Goal: Task Accomplishment & Management: Manage account settings

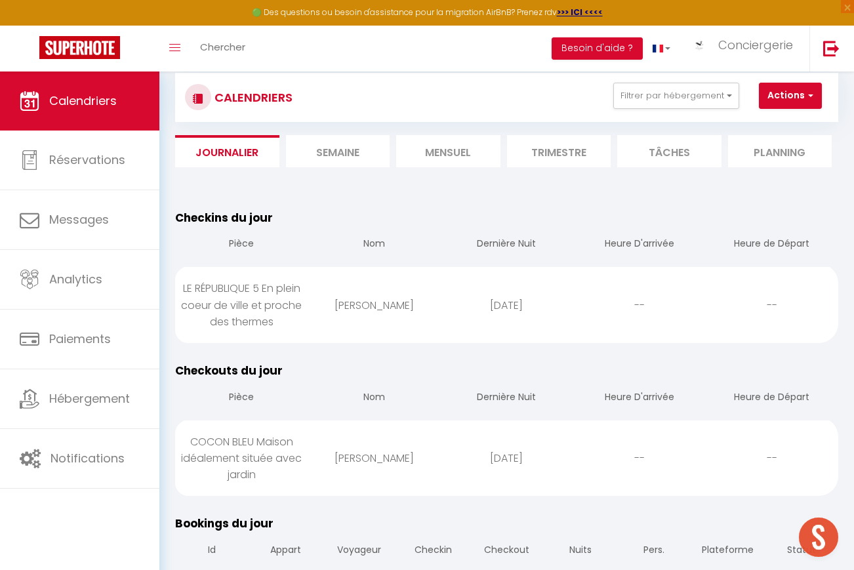
scroll to position [83, 0]
click at [85, 100] on span "Calendriers" at bounding box center [83, 100] width 68 height 16
click at [437, 151] on li "Mensuel" at bounding box center [448, 151] width 104 height 32
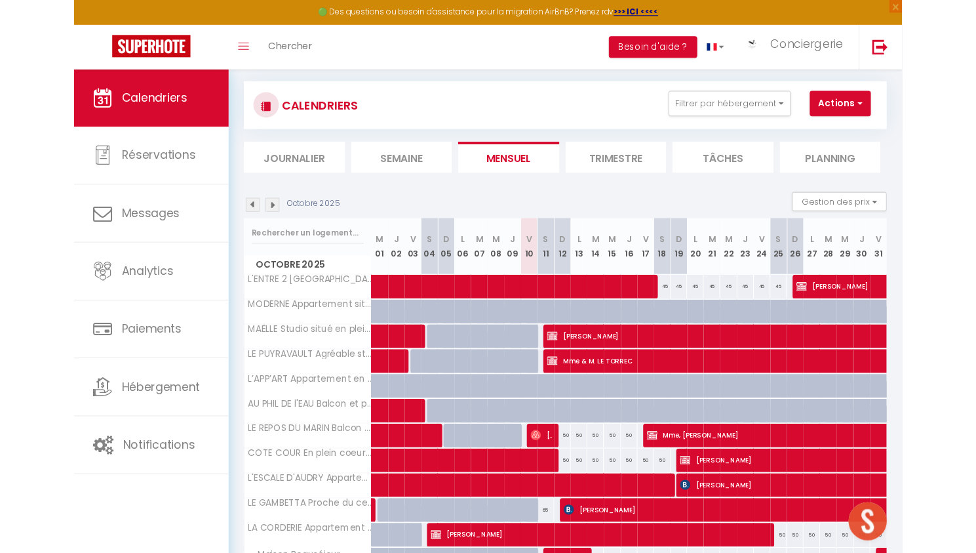
scroll to position [83, 0]
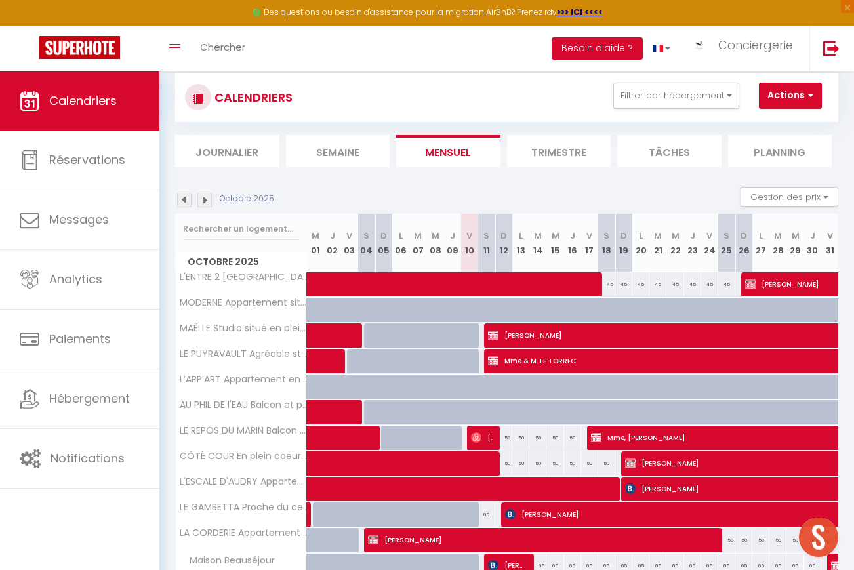
drag, startPoint x: 851, startPoint y: 559, endPoint x: 965, endPoint y: 552, distance: 113.6
click at [853, 487] on html "🟢 Des questions ou besoin d'assistance pour la migration AirBnB? Prenez rdv >>>…" at bounding box center [427, 202] width 854 height 570
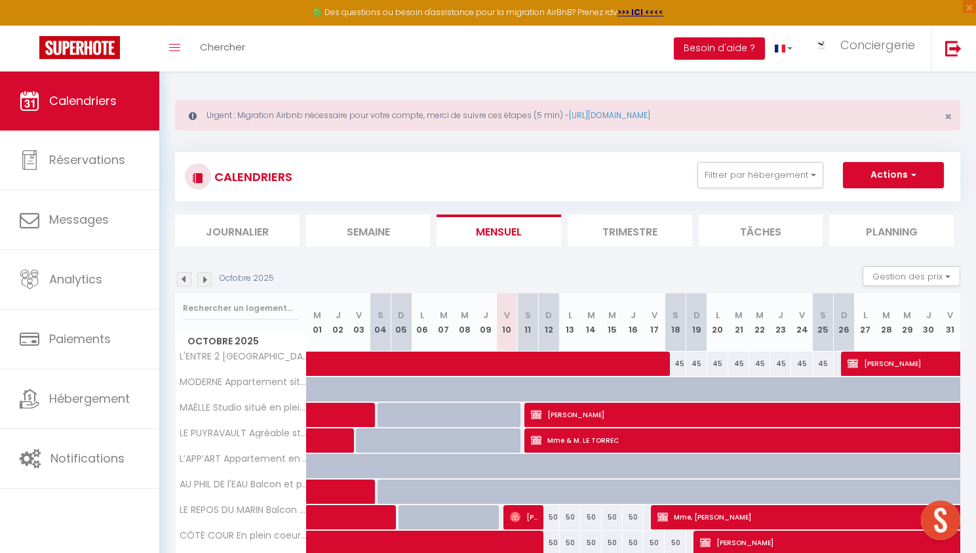
scroll to position [0, 0]
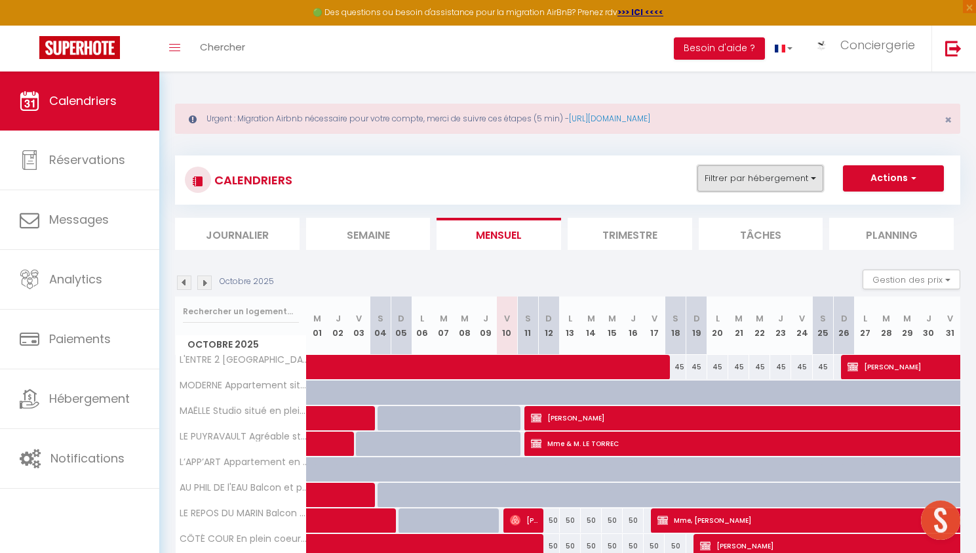
click at [813, 180] on button "Filtrer par hébergement" at bounding box center [761, 178] width 126 height 26
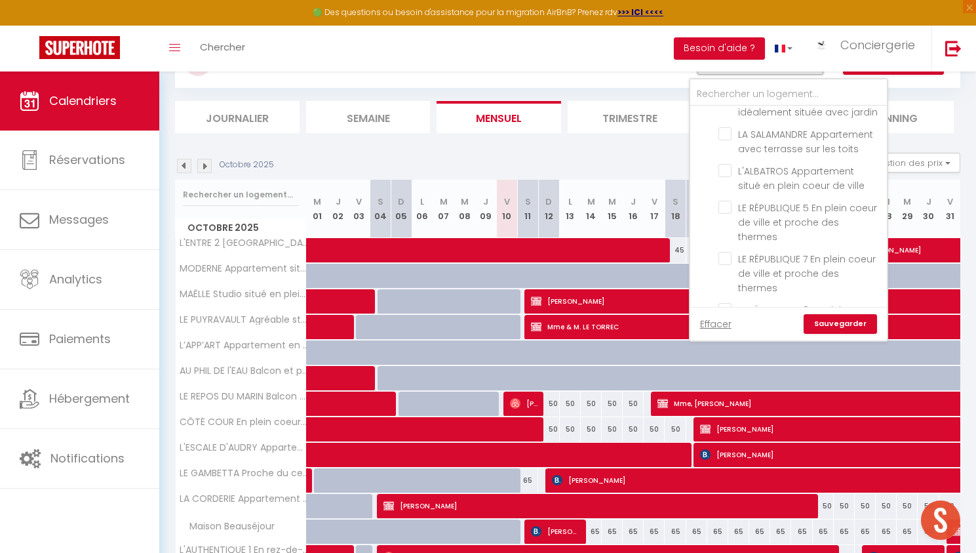
scroll to position [705, 0]
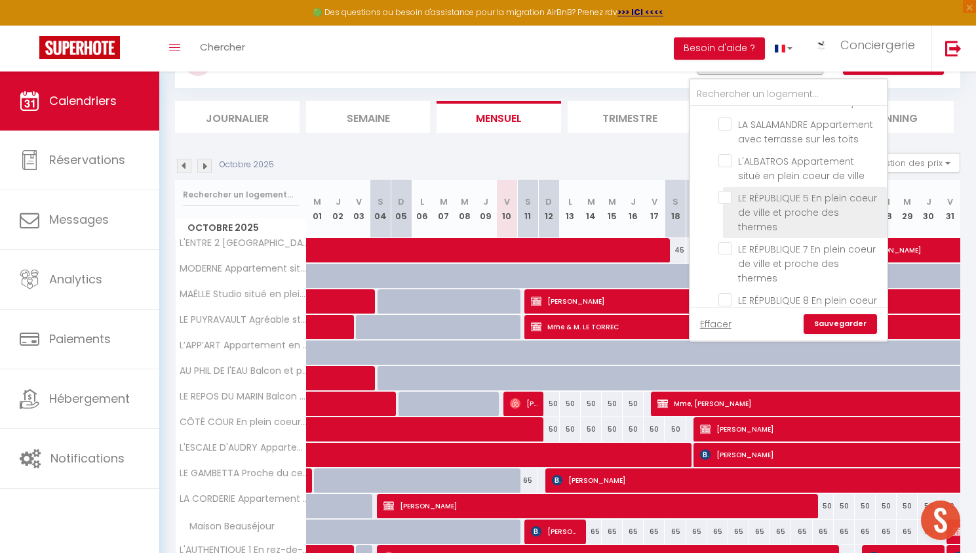
click at [729, 191] on input "LE RÉPUBLIQUE 5 En plein coeur de ville et proche des thermes" at bounding box center [801, 197] width 164 height 13
checkbox input "true"
checkbox input "false"
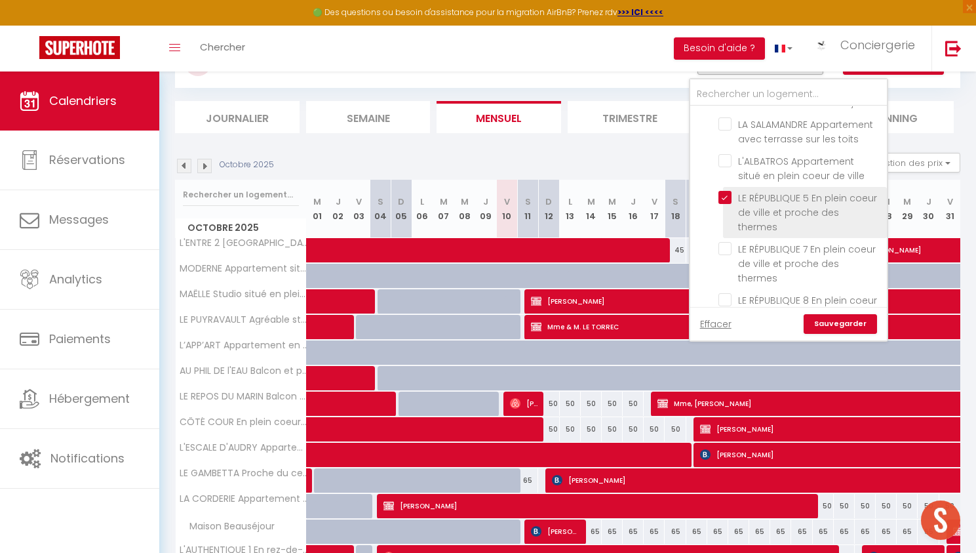
checkbox input "false"
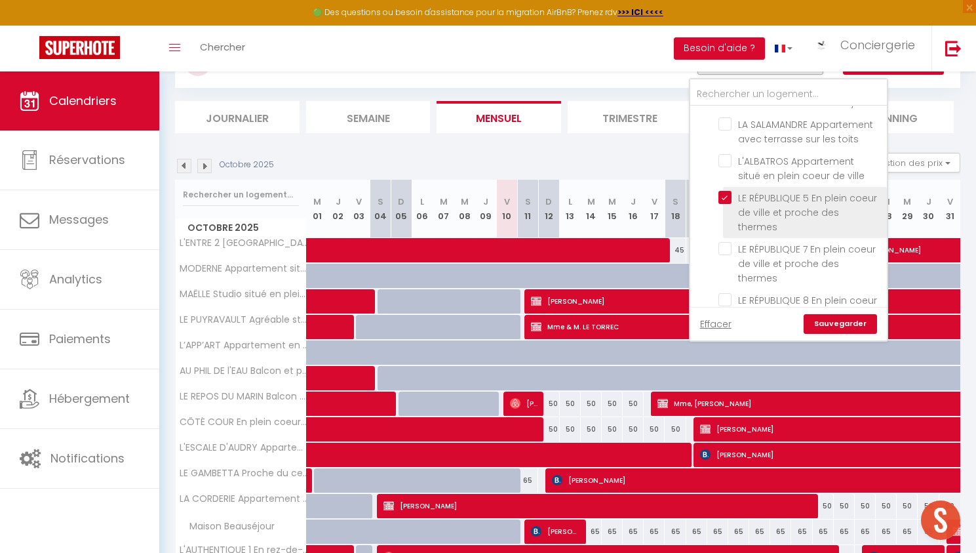
checkbox input "false"
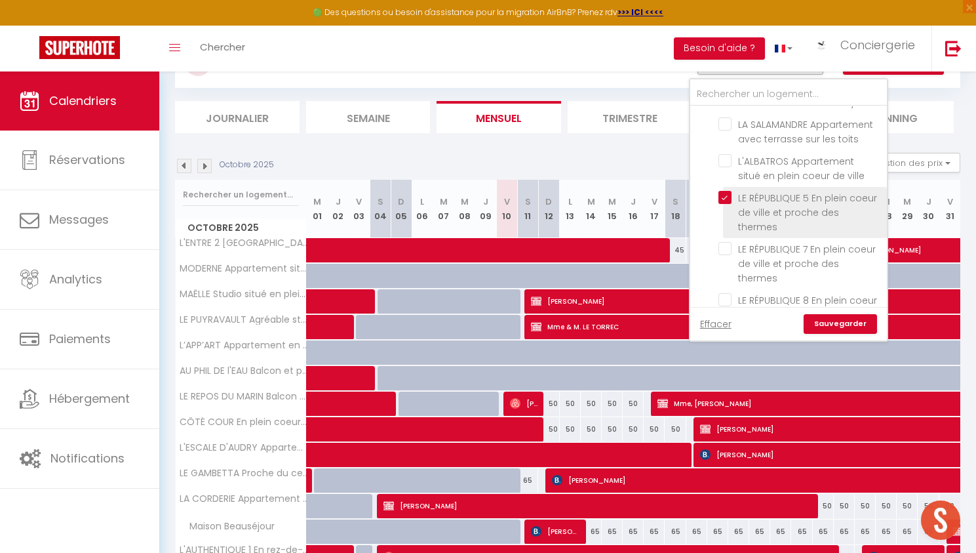
checkbox input "false"
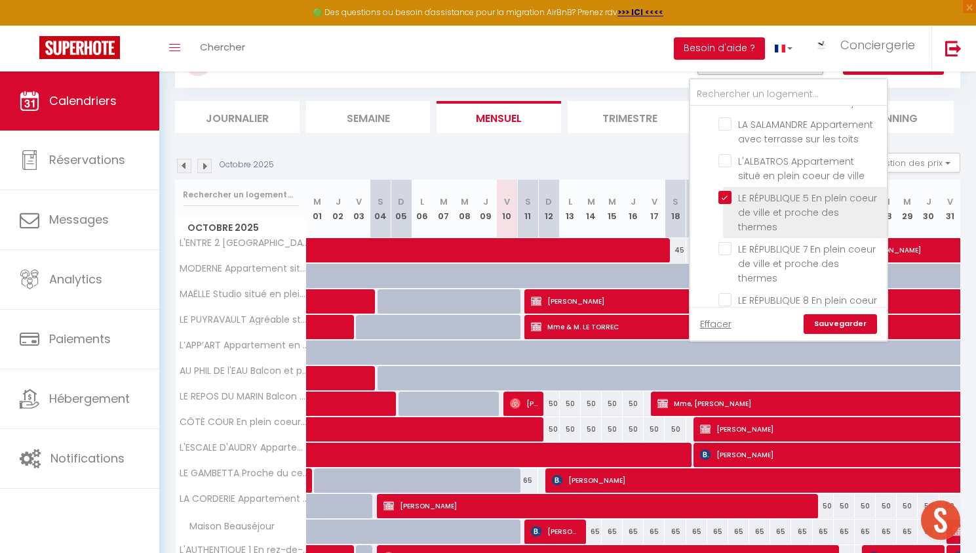
checkbox input "false"
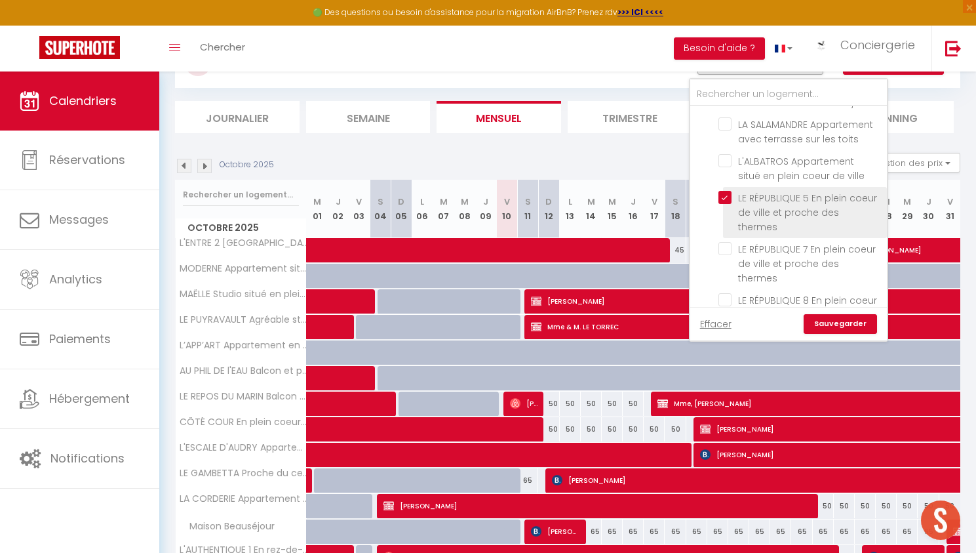
checkbox input "false"
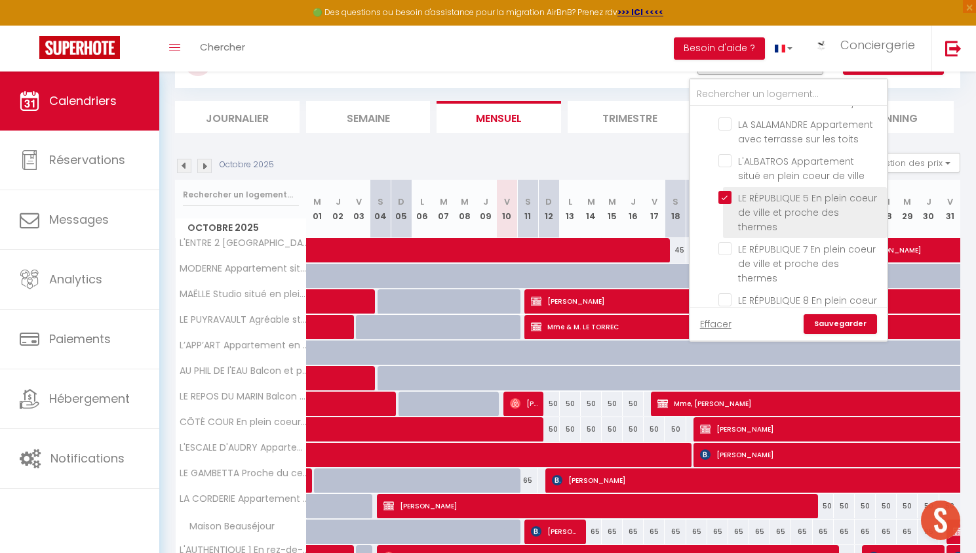
checkbox input "false"
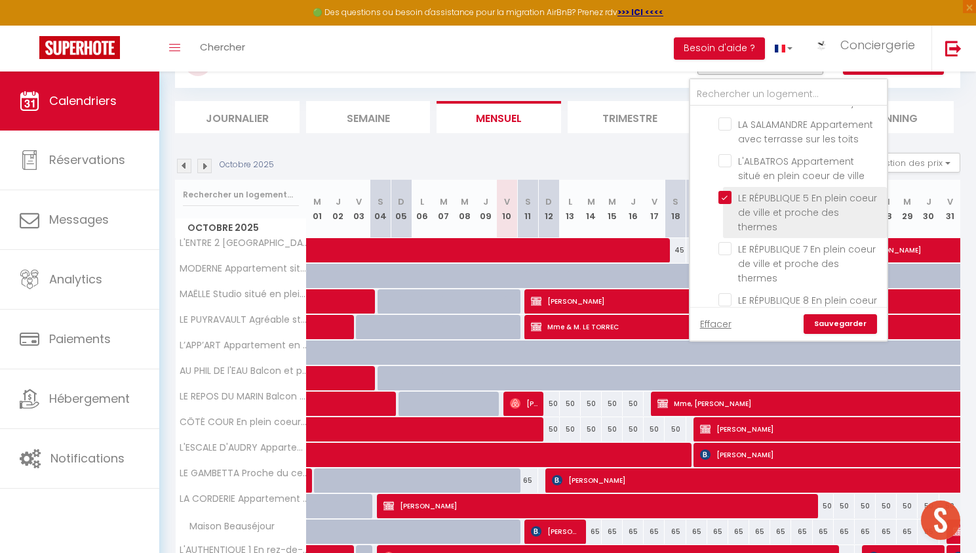
checkbox input "false"
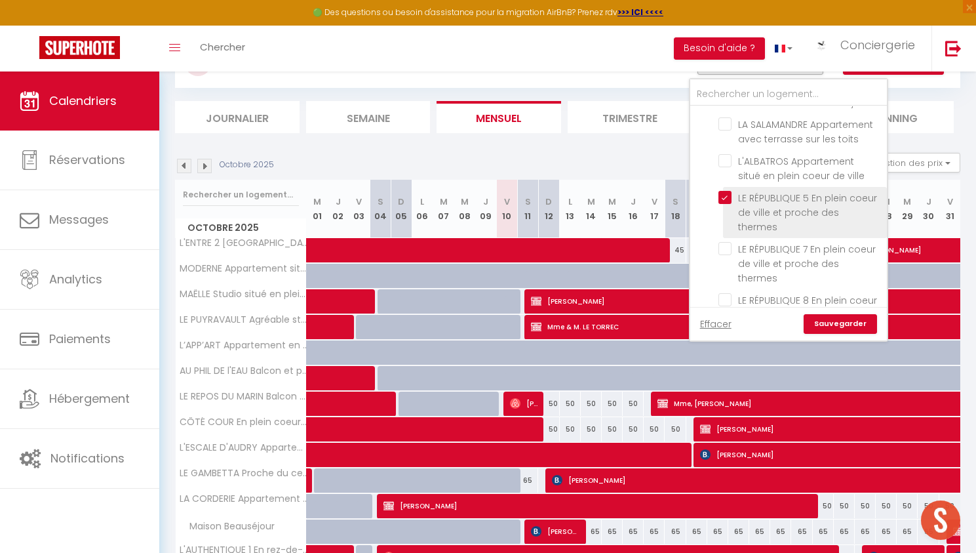
checkbox input "false"
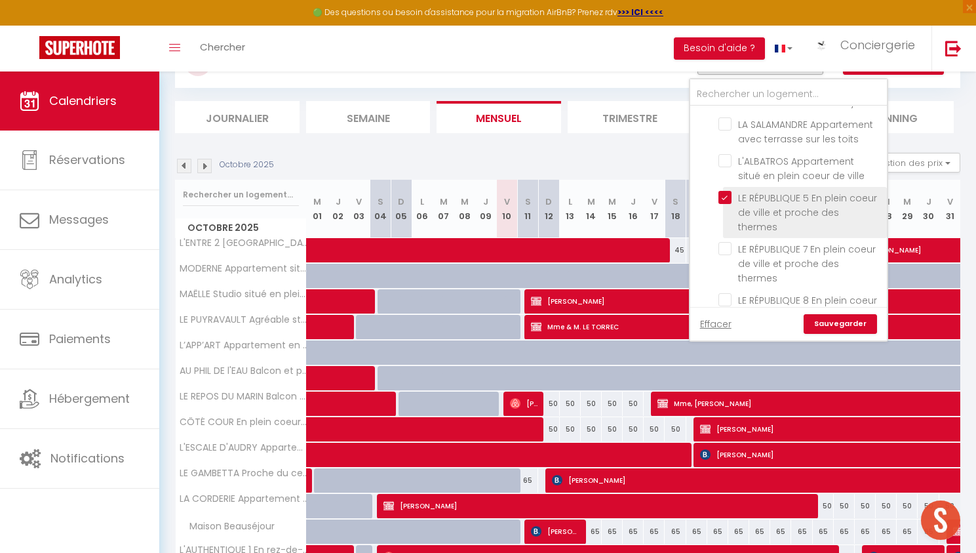
checkbox input "false"
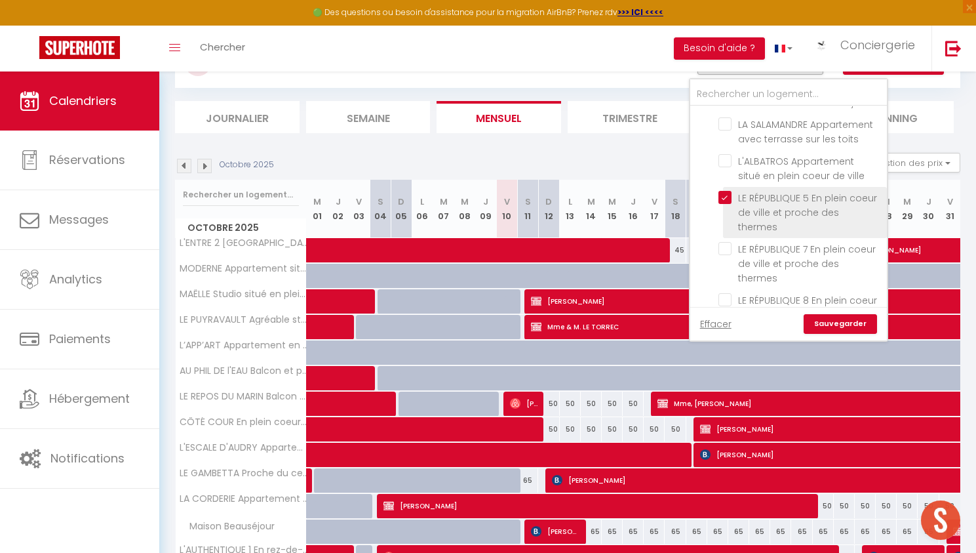
checkbox input "false"
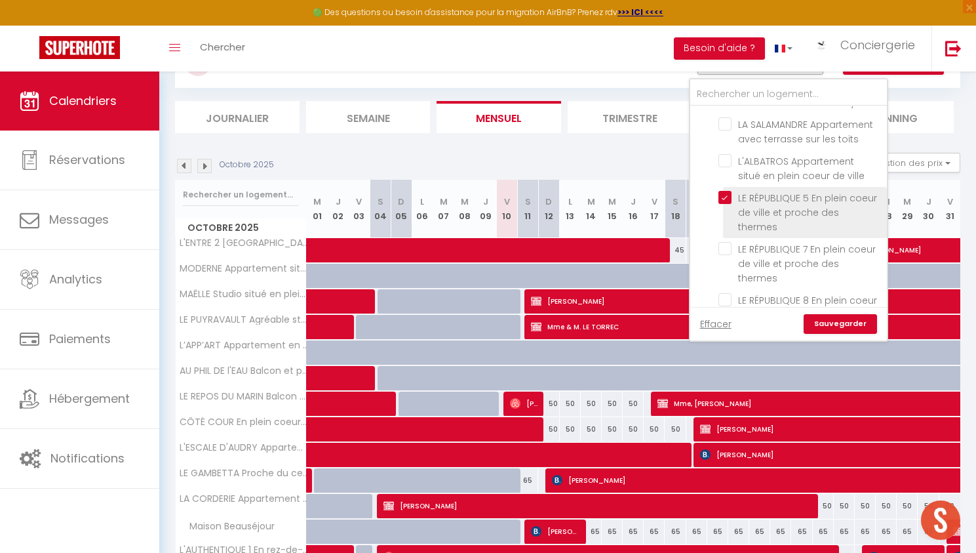
checkbox input "false"
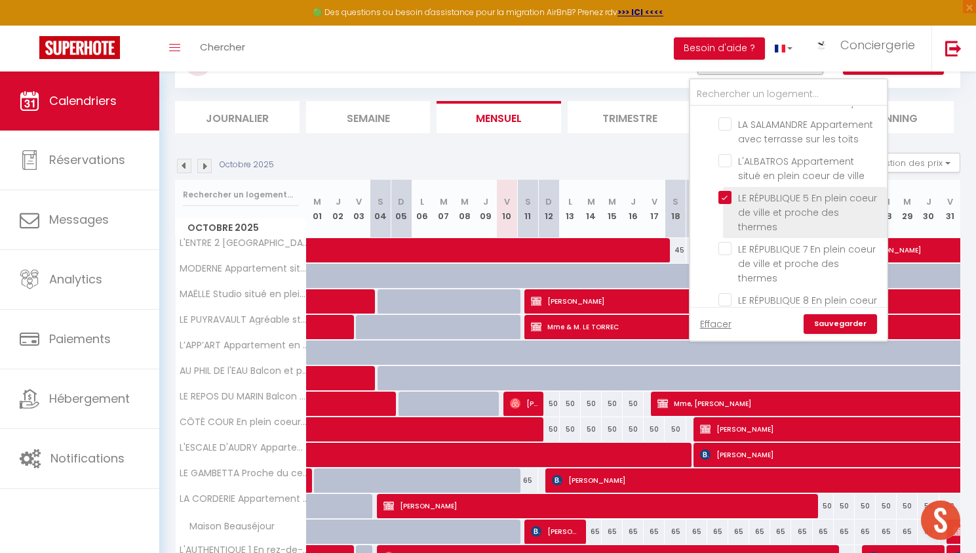
checkbox input "false"
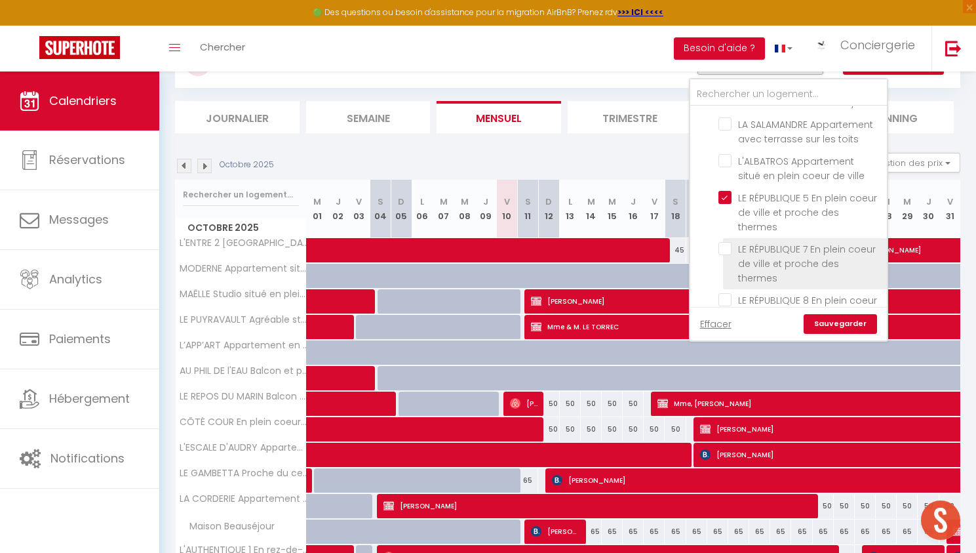
drag, startPoint x: 727, startPoint y: 219, endPoint x: 729, endPoint y: 231, distance: 12.5
click at [727, 242] on input "LE RÉPUBLIQUE 7 En plein coeur de ville et proche des thermes" at bounding box center [801, 248] width 164 height 13
checkbox input "true"
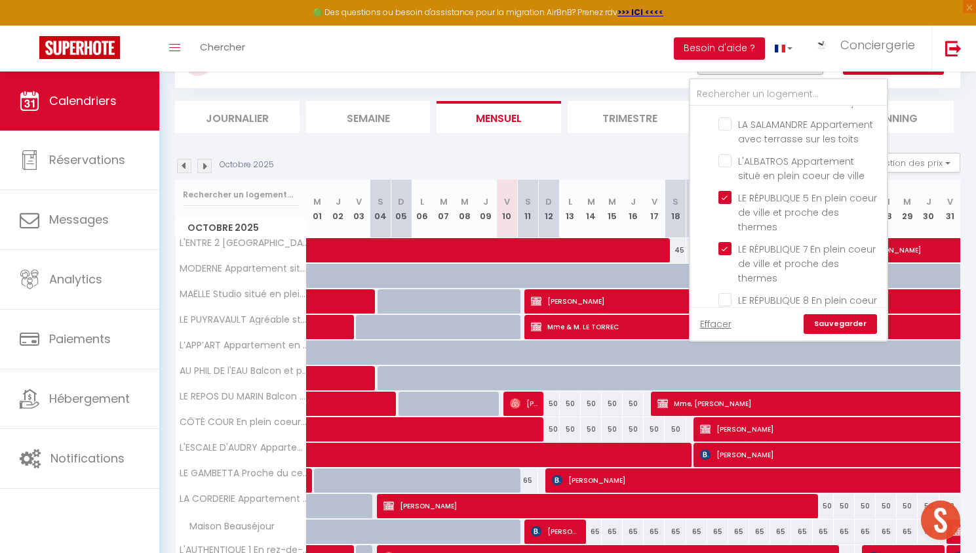
drag, startPoint x: 727, startPoint y: 252, endPoint x: 766, endPoint y: 292, distance: 55.6
click at [728, 293] on input "LE RÉPUBLIQUE 8 En plein coeur de ville et proche des thermes" at bounding box center [801, 299] width 164 height 13
checkbox input "true"
checkbox input "false"
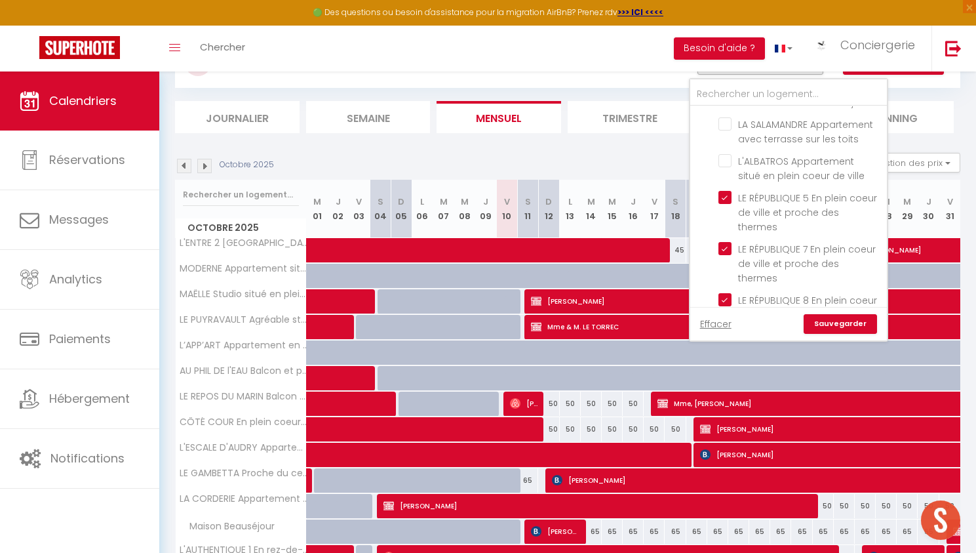
checkbox input "false"
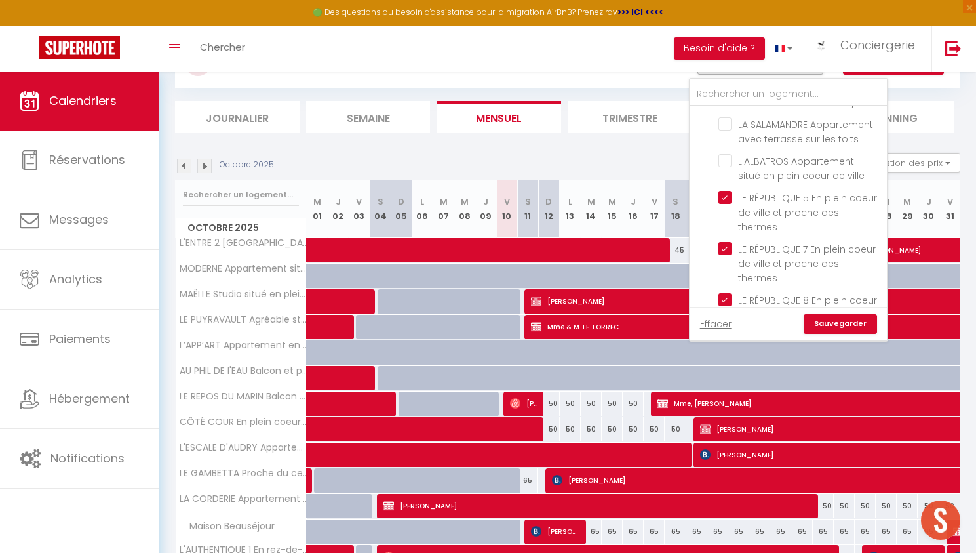
checkbox input "false"
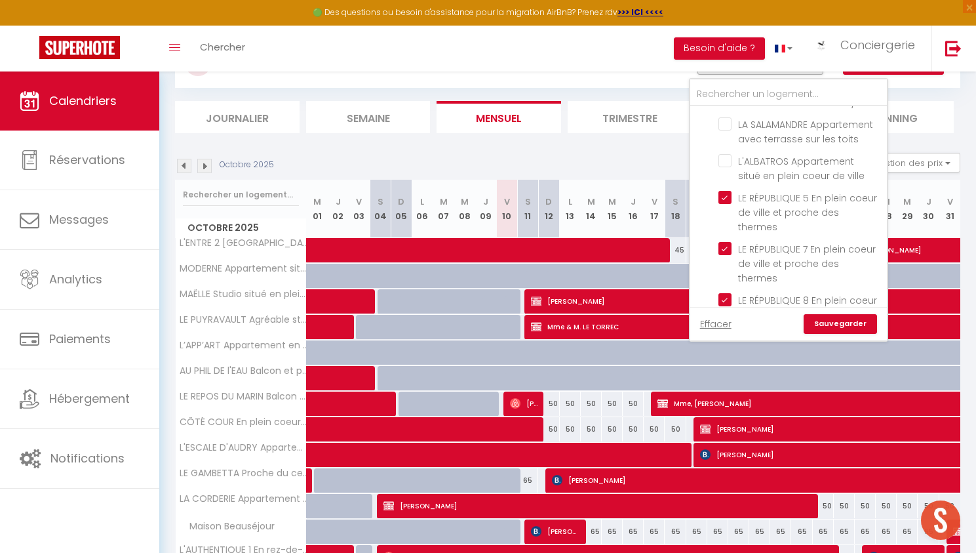
checkbox input "false"
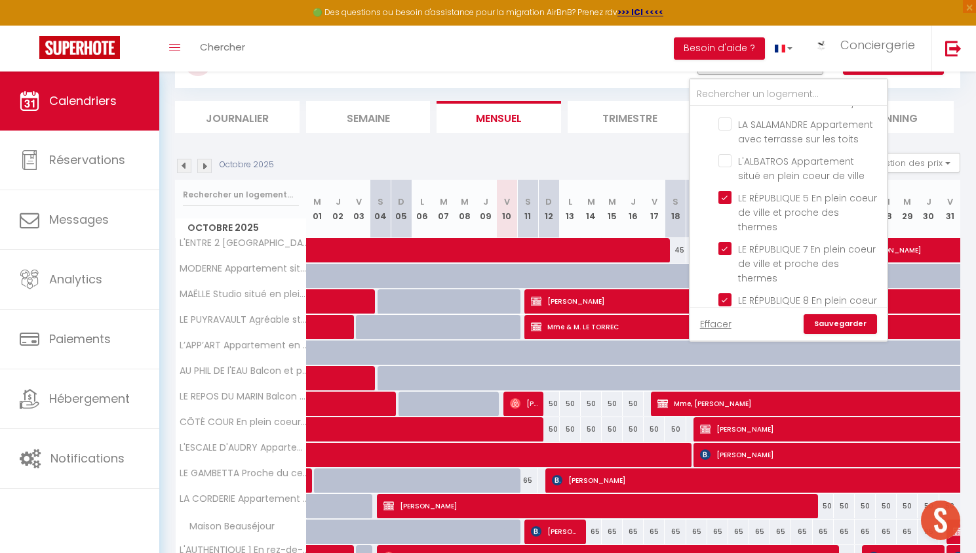
checkbox input "false"
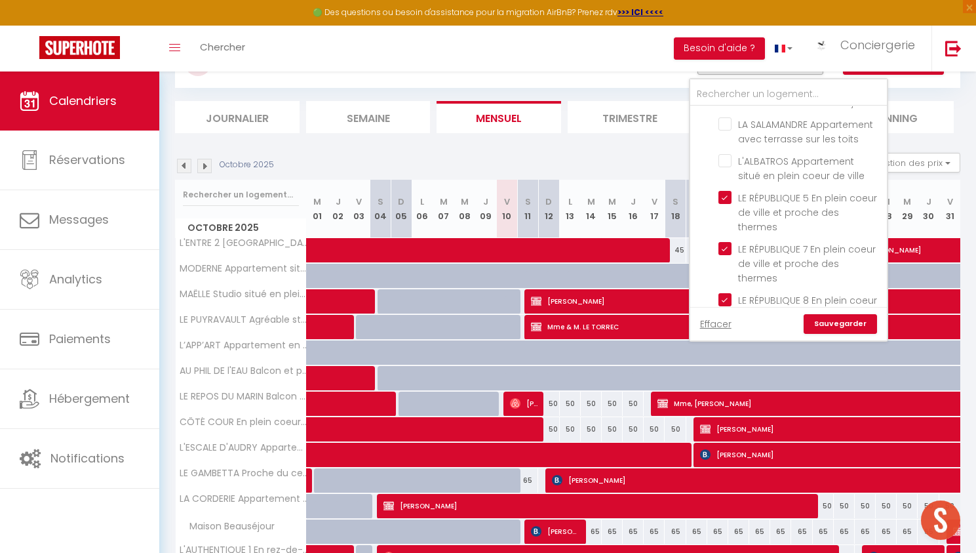
checkbox input "false"
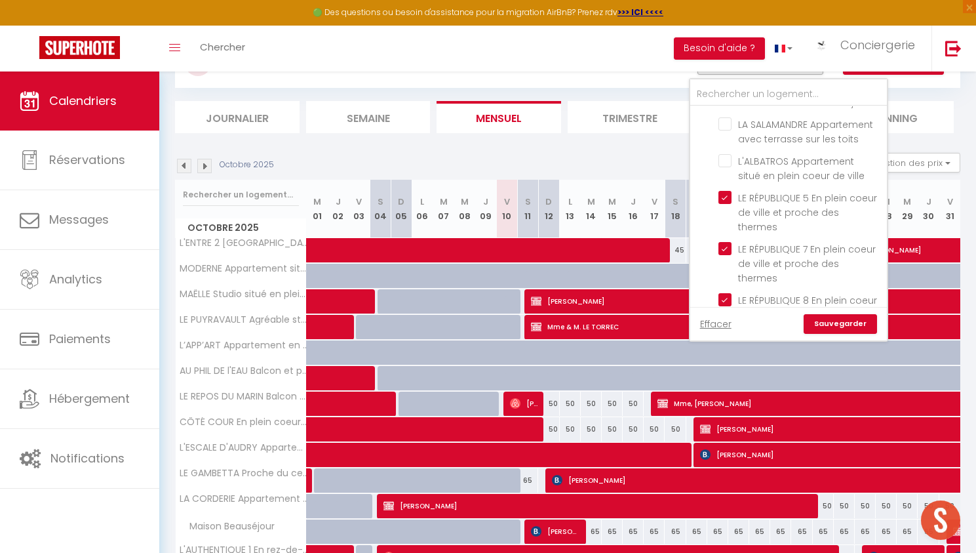
checkbox input "false"
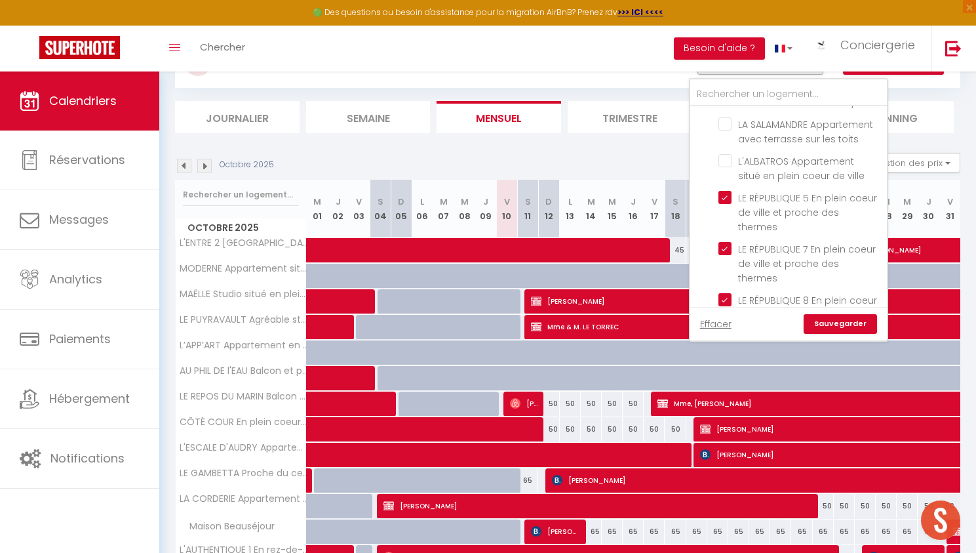
checkbox input "false"
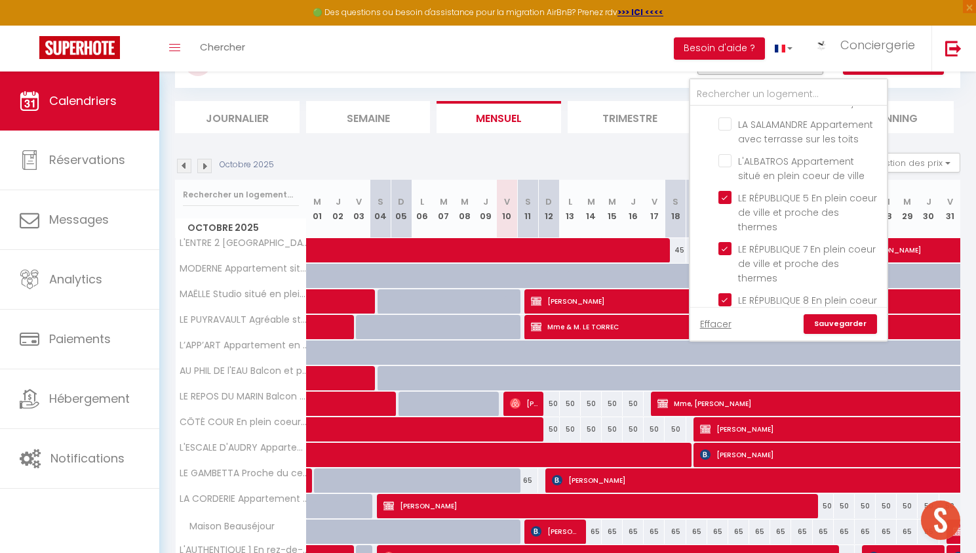
checkbox input "false"
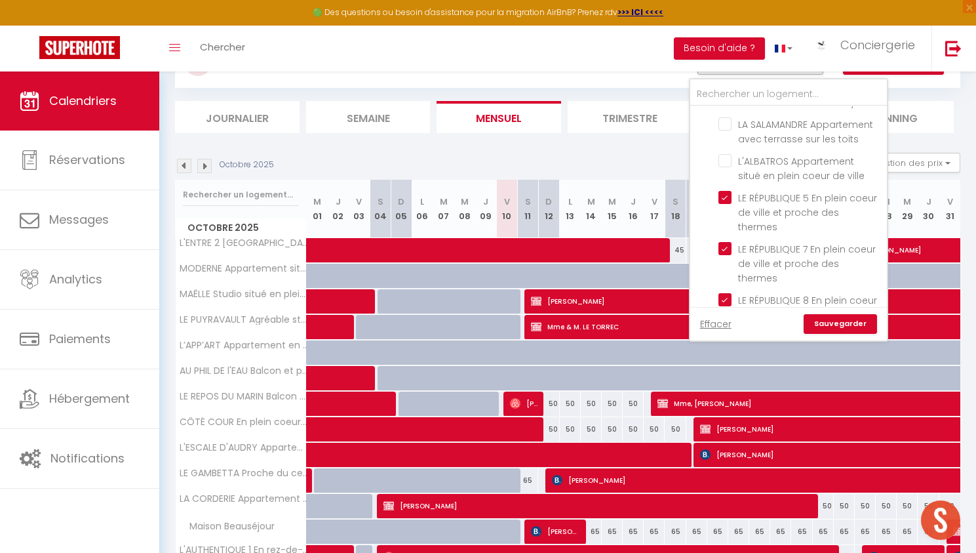
checkbox input "false"
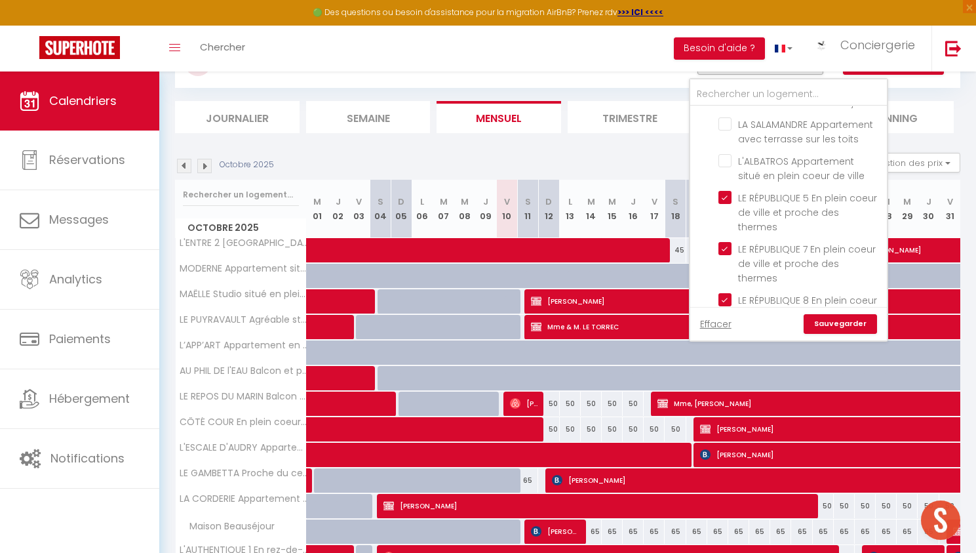
checkbox input "false"
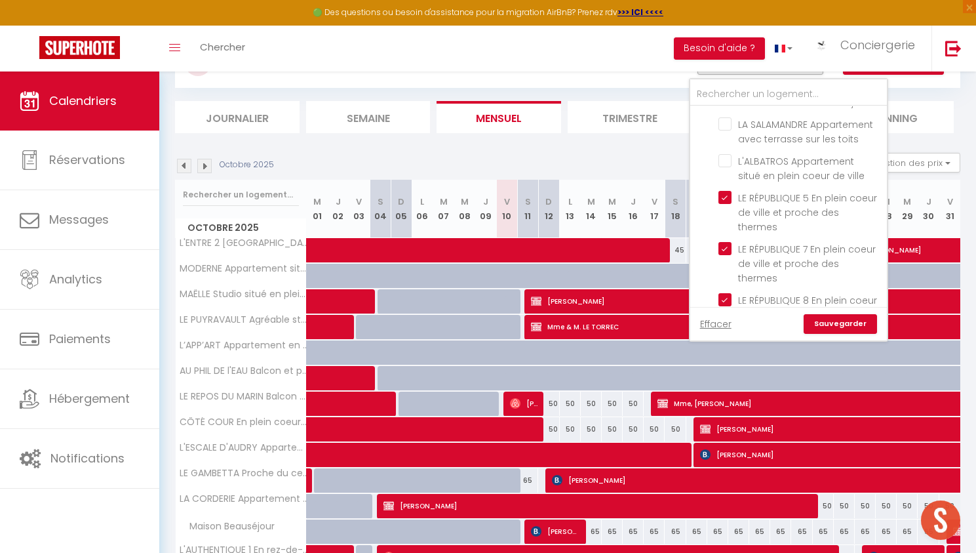
checkbox input "false"
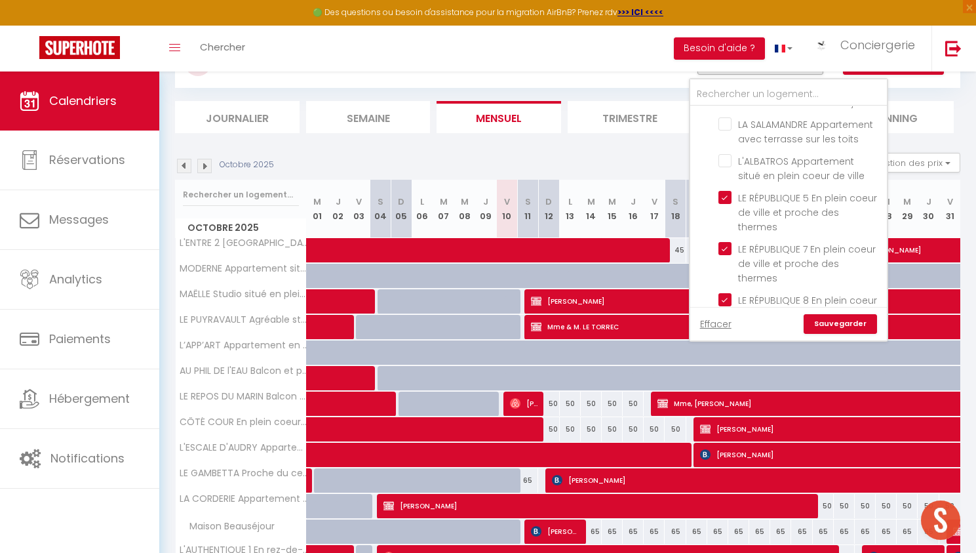
checkbox input "false"
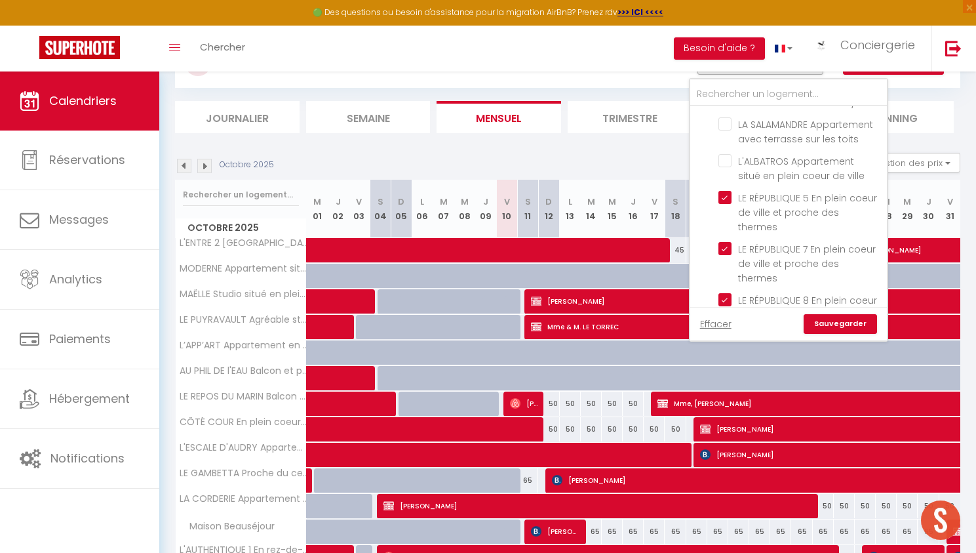
click at [843, 325] on link "Sauvegarder" at bounding box center [840, 324] width 73 height 20
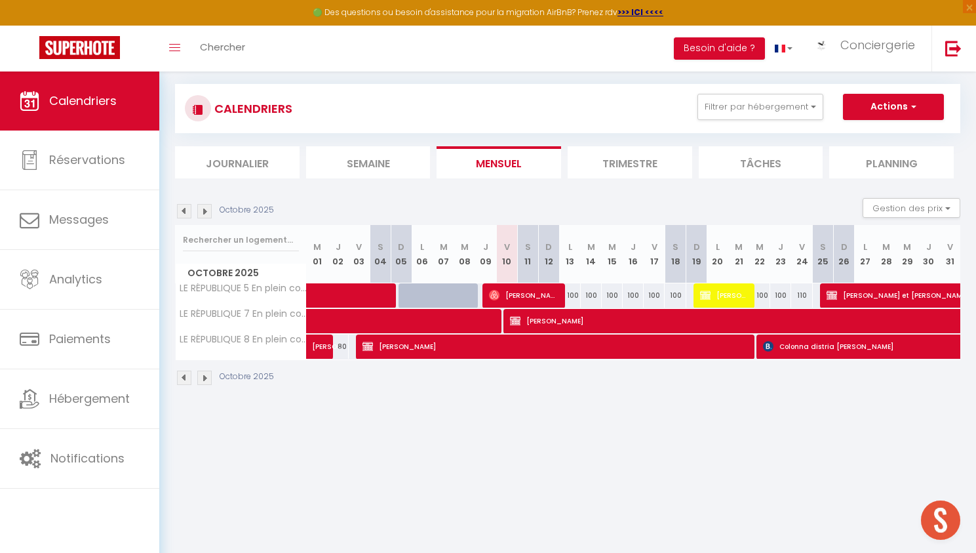
scroll to position [71, 0]
click at [725, 298] on span "[PERSON_NAME]" at bounding box center [724, 295] width 49 height 25
select select "OK"
select select "KO"
select select "0"
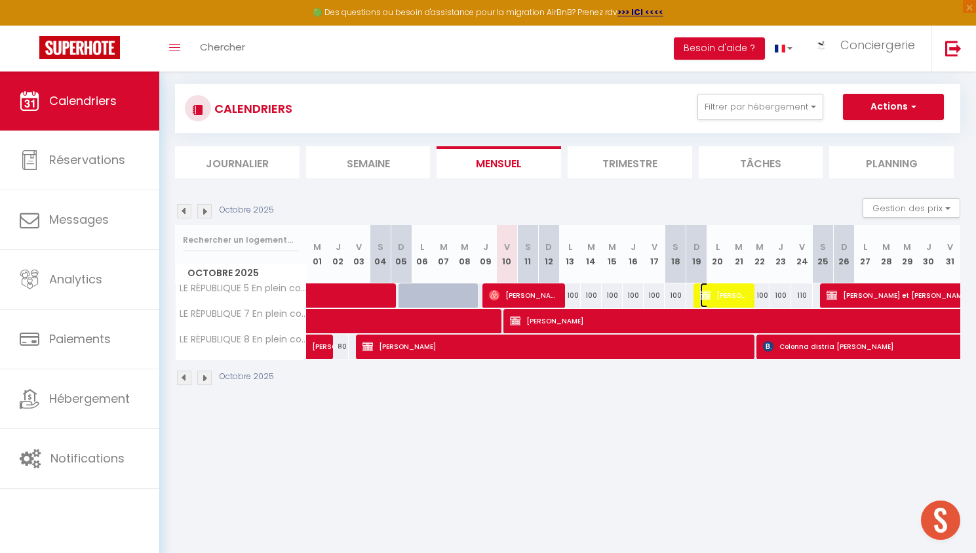
select select "0"
select select "1"
select select
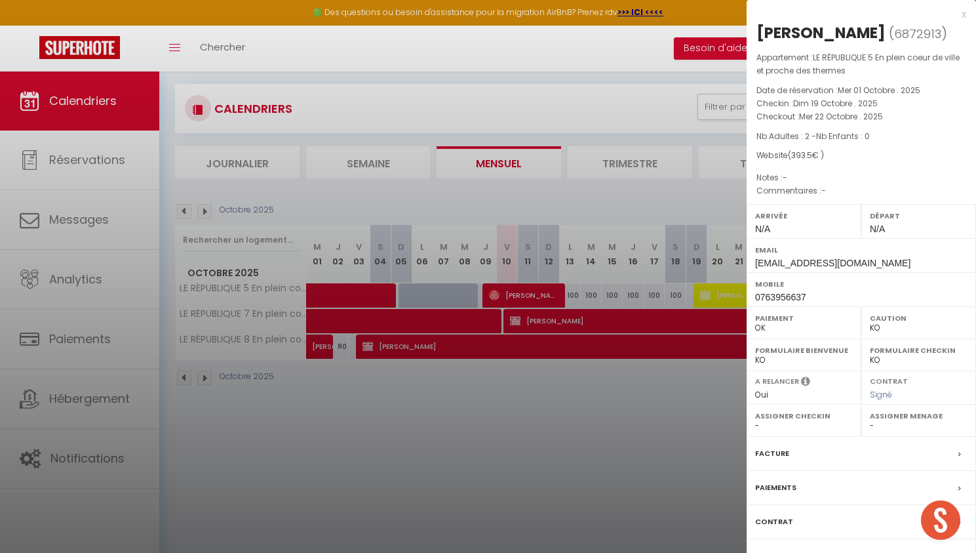
click at [74, 449] on div at bounding box center [488, 276] width 976 height 553
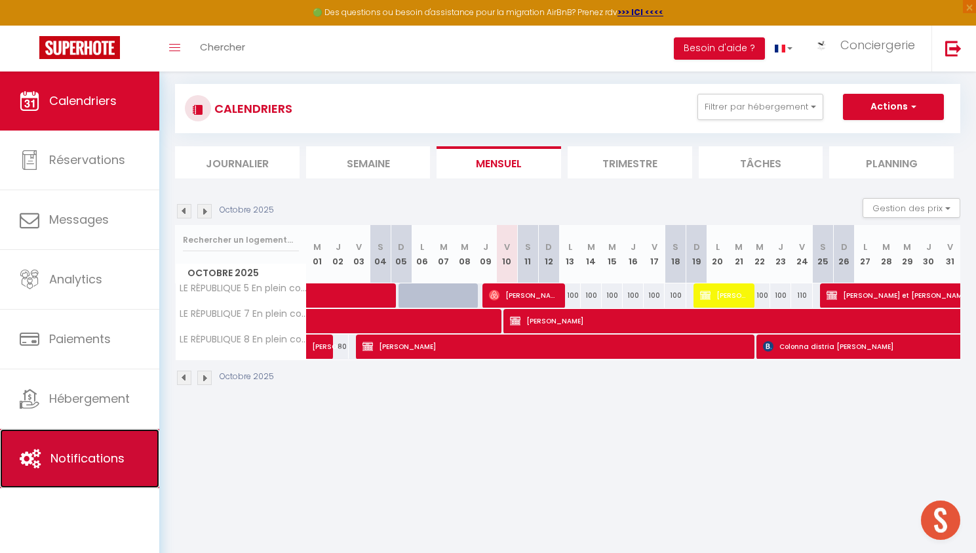
click at [78, 454] on span "Notifications" at bounding box center [87, 458] width 74 height 16
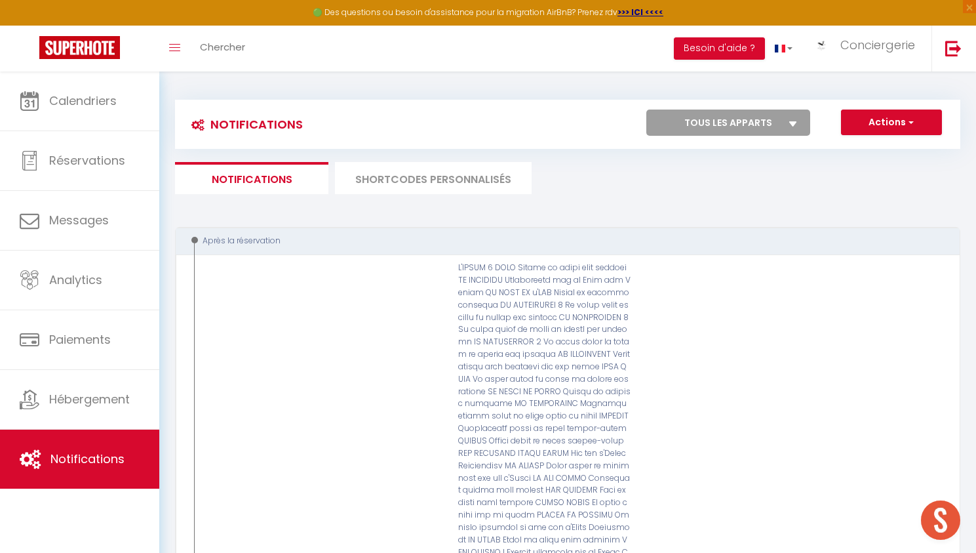
click at [475, 187] on li "SHORTCODES PERSONNALISÉS" at bounding box center [433, 178] width 197 height 32
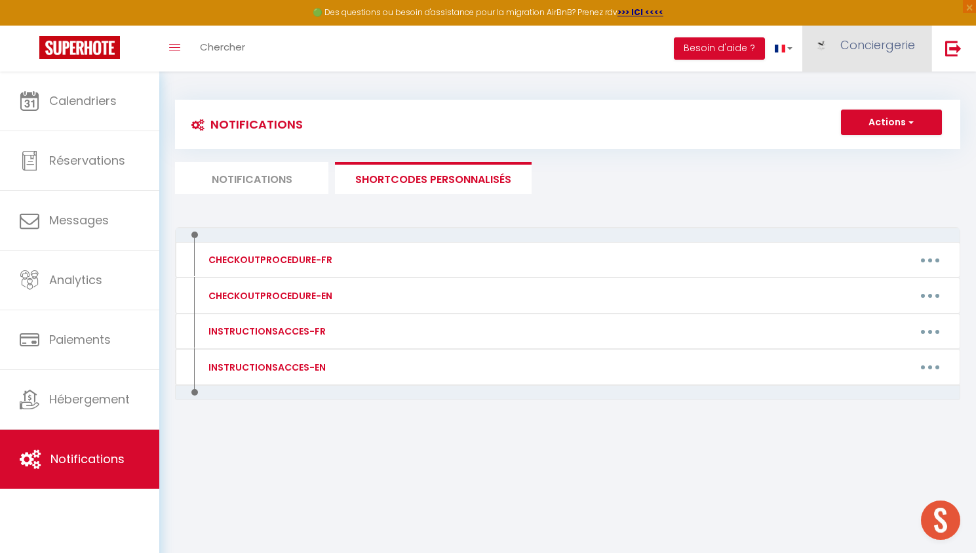
click at [853, 50] on span "Conciergerie" at bounding box center [878, 45] width 75 height 16
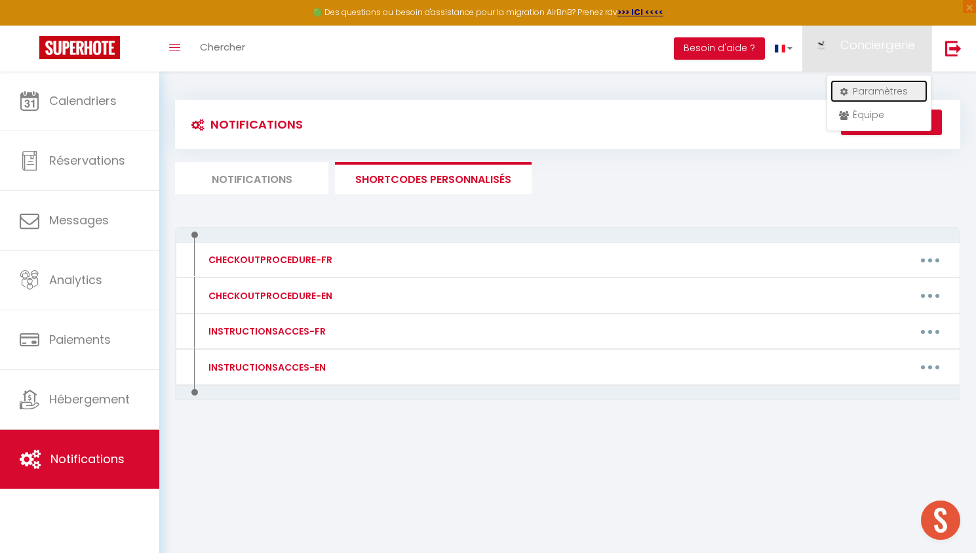
click at [853, 95] on link "Paramètres" at bounding box center [879, 91] width 97 height 22
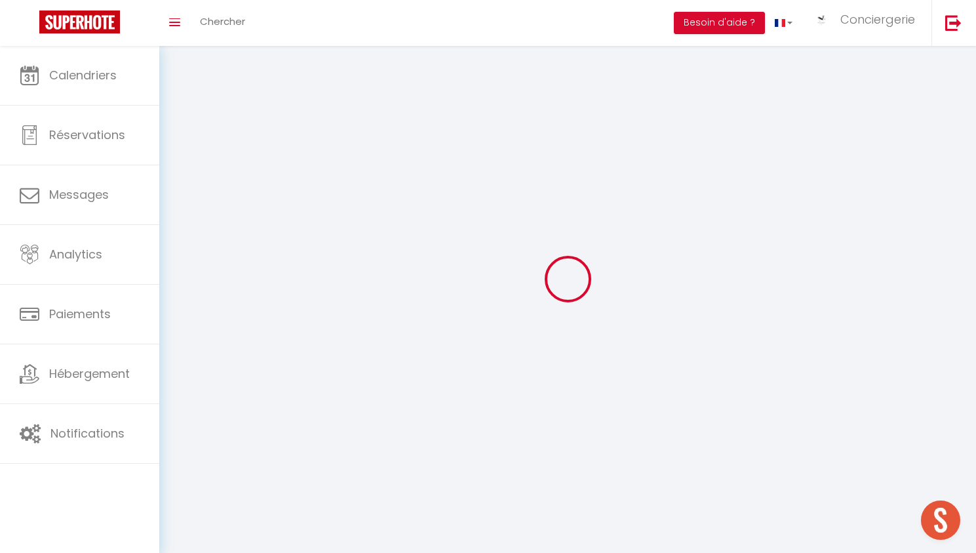
type input "Conciergerie"
type input "De A à Zèbre"
type input "0546995529"
type input "[STREET_ADDRESS]"
type input "17300"
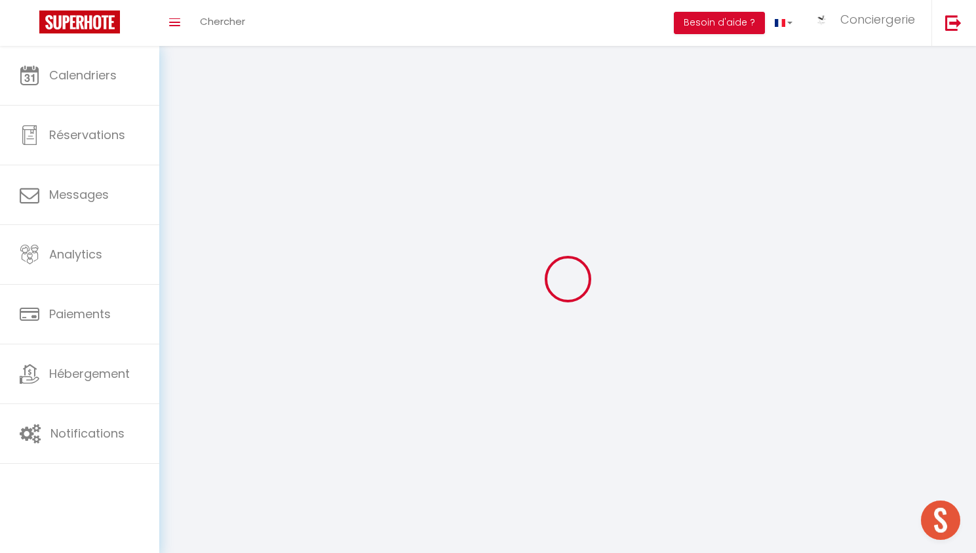
type input "[GEOGRAPHIC_DATA]"
type input "tFmFLZtuA9meOfsUCwyvbAJEg"
type input "sFxhheiaP8M9dJdIuvXr9u5Ts"
select select "28"
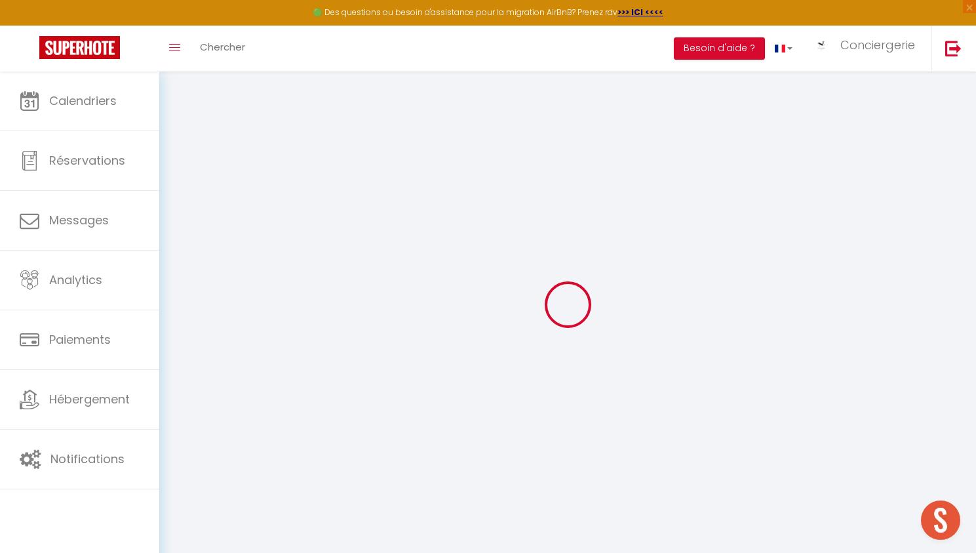
type input "tFmFLZtuA9meOfsUCwyvbAJEg"
type input "sFxhheiaP8M9dJdIuvXr9u5Ts"
type input "[URL][DOMAIN_NAME]"
select select "fr"
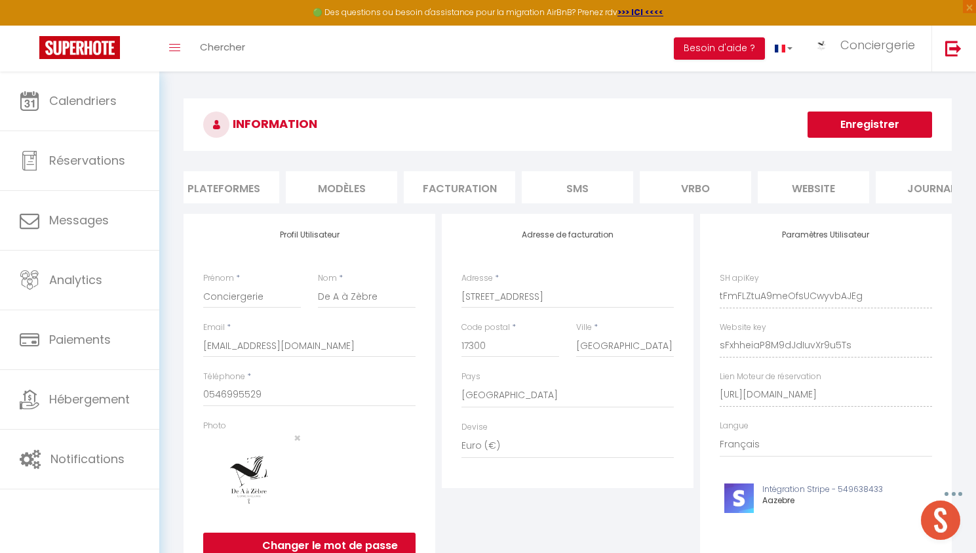
scroll to position [0, 294]
click at [774, 187] on li "website" at bounding box center [771, 187] width 111 height 32
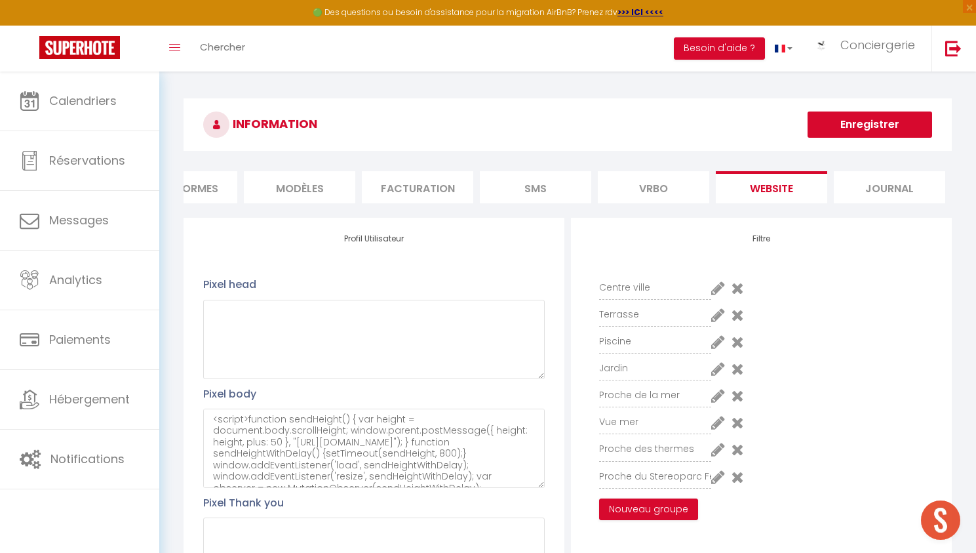
click at [668, 190] on li "Vrbo" at bounding box center [653, 187] width 111 height 32
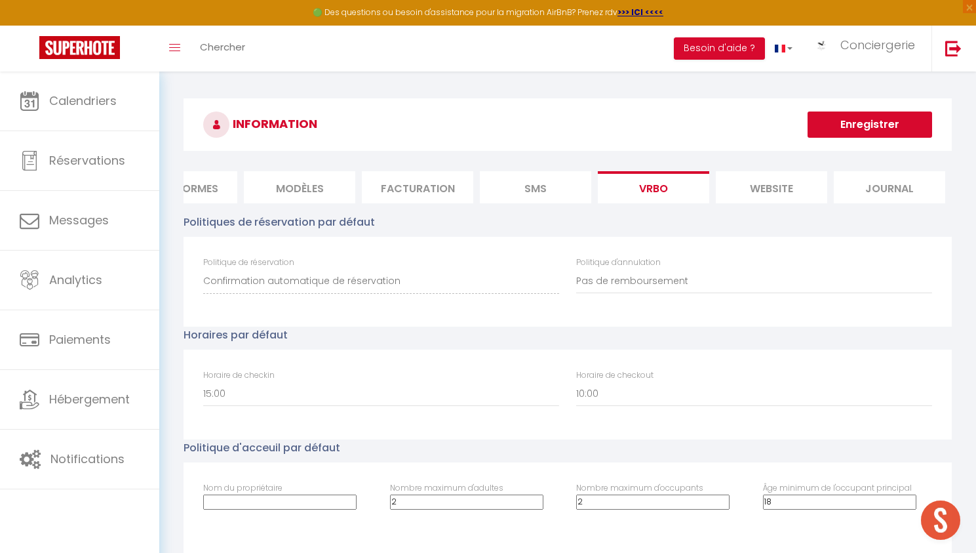
click at [544, 192] on li "SMS" at bounding box center [535, 187] width 111 height 32
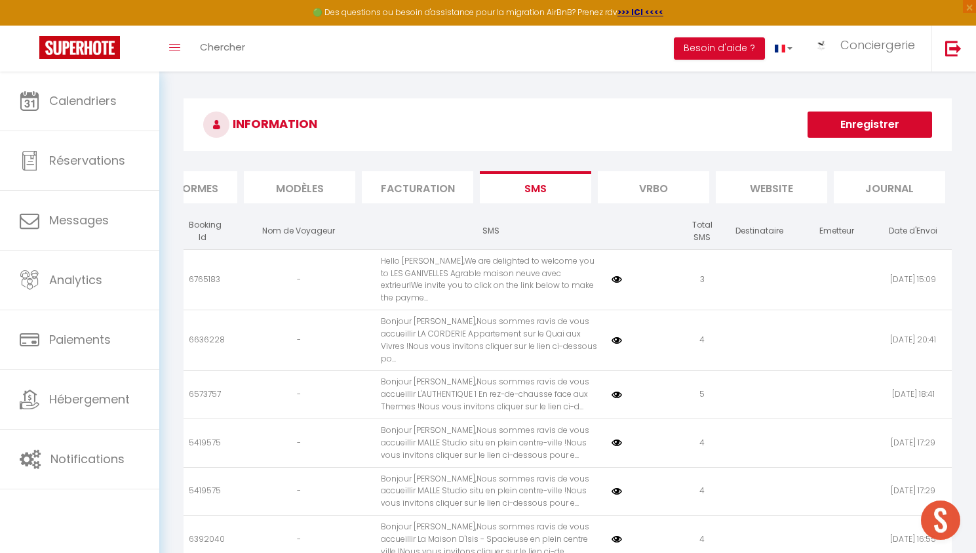
click at [409, 190] on li "Facturation" at bounding box center [417, 187] width 111 height 32
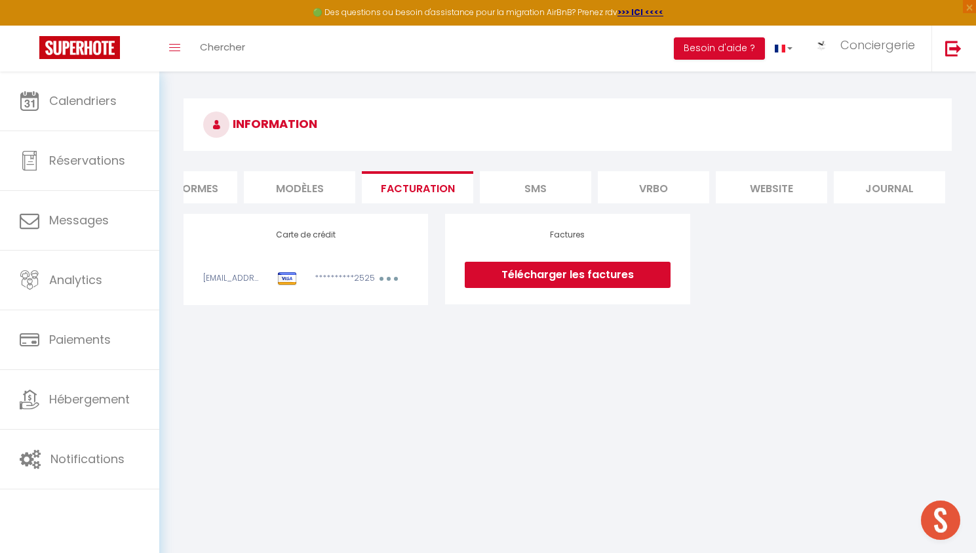
click at [330, 186] on li "MODÈLES" at bounding box center [299, 187] width 111 height 32
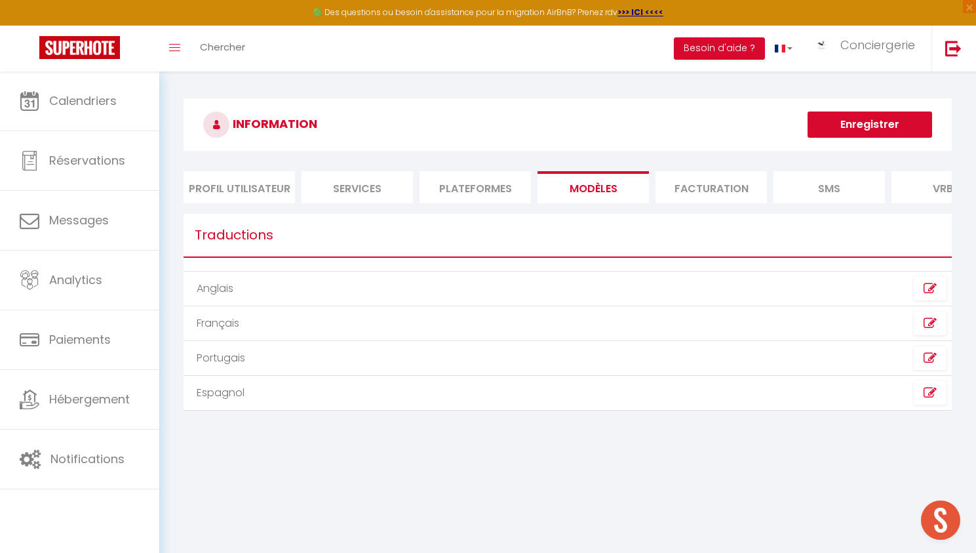
click at [437, 182] on li "Plateformes" at bounding box center [475, 187] width 111 height 32
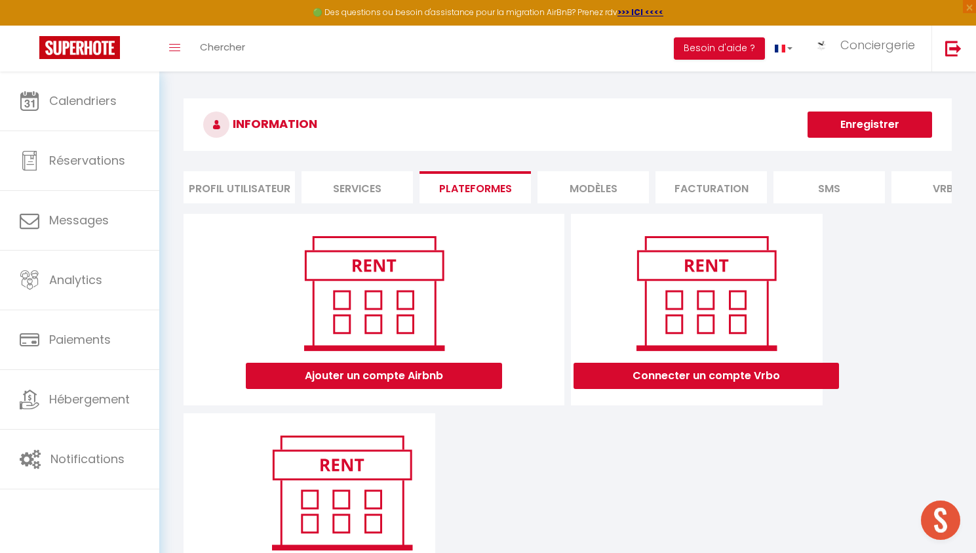
click at [348, 184] on li "Services" at bounding box center [357, 187] width 111 height 32
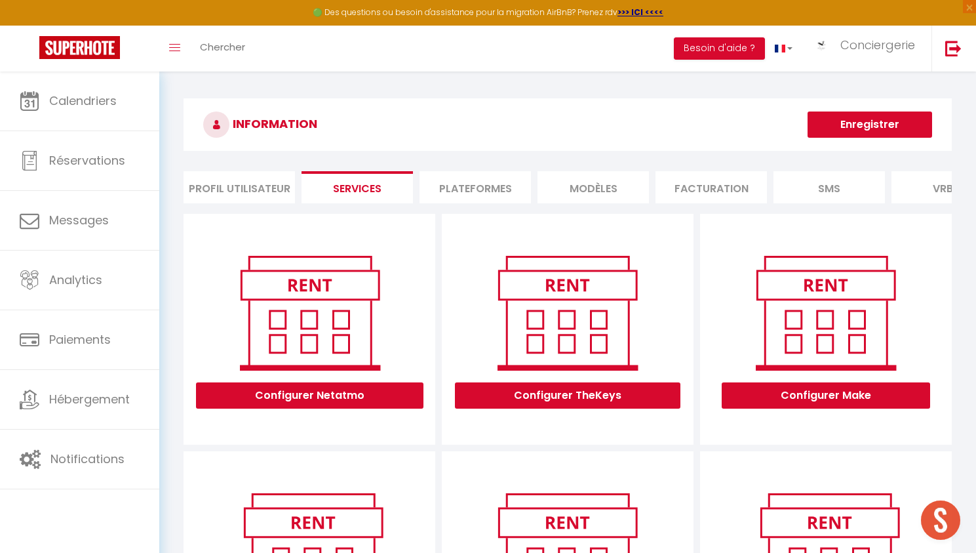
click at [226, 185] on li "Profil Utilisateur" at bounding box center [239, 187] width 111 height 32
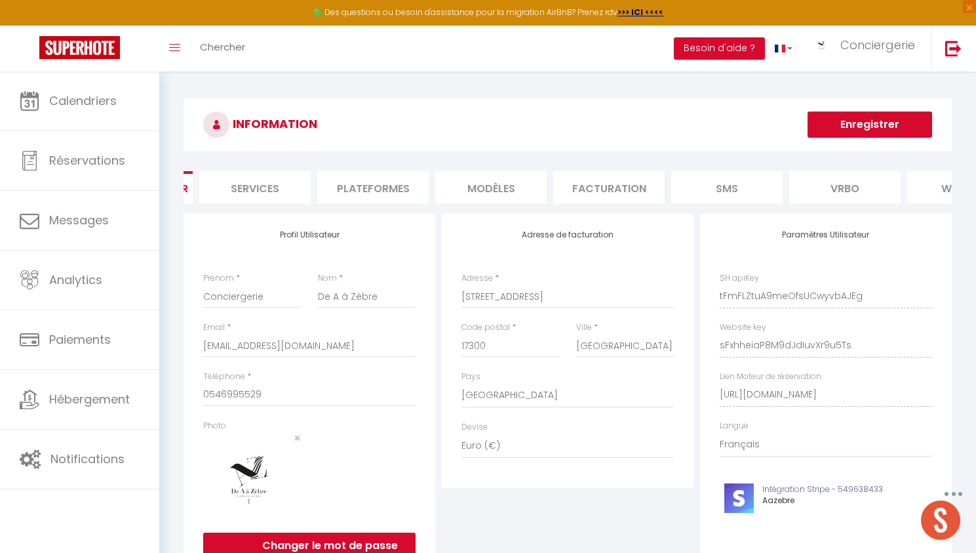
scroll to position [0, 294]
click at [853, 190] on li "Journal" at bounding box center [889, 187] width 111 height 32
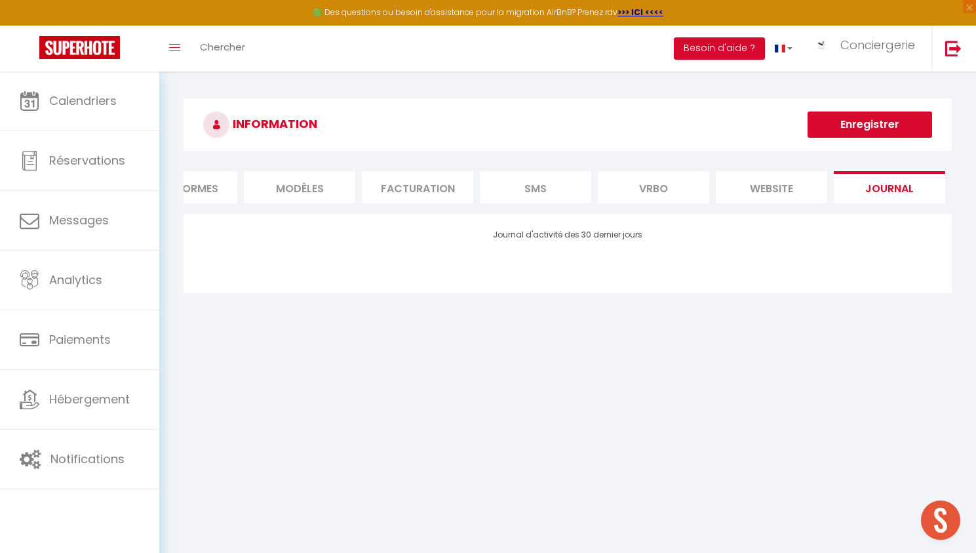
click at [791, 190] on li "website" at bounding box center [771, 187] width 111 height 32
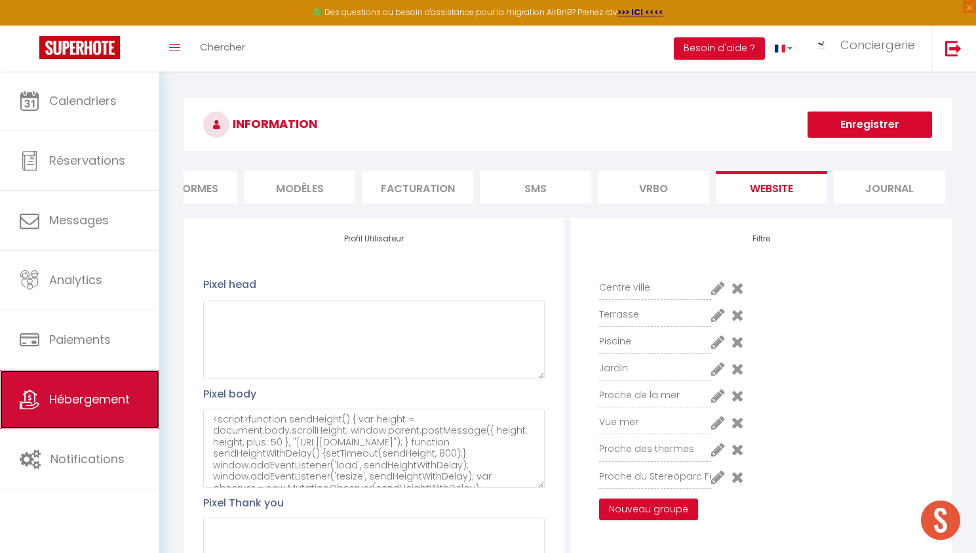
click at [79, 393] on span "Hébergement" at bounding box center [89, 399] width 81 height 16
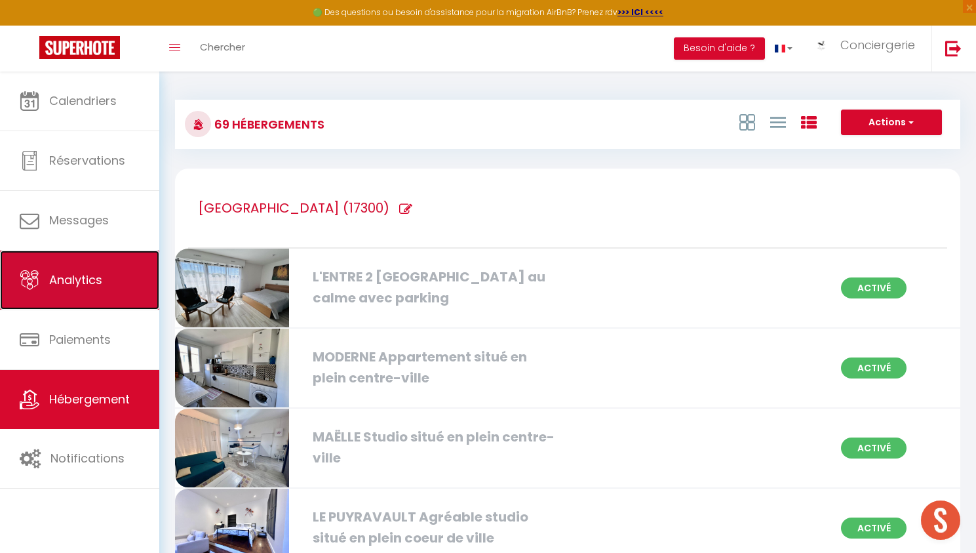
click at [79, 287] on span "Analytics" at bounding box center [75, 279] width 53 height 16
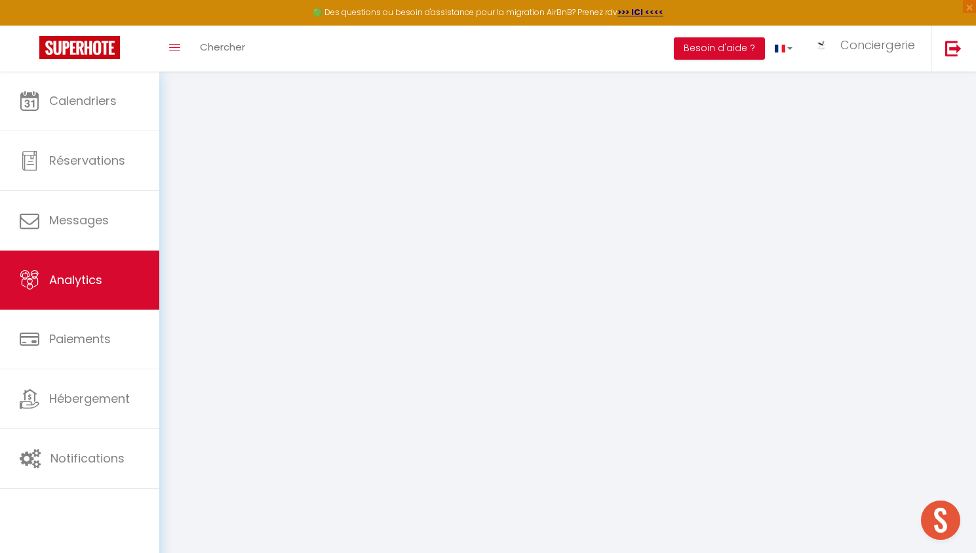
select select "2025"
select select "10"
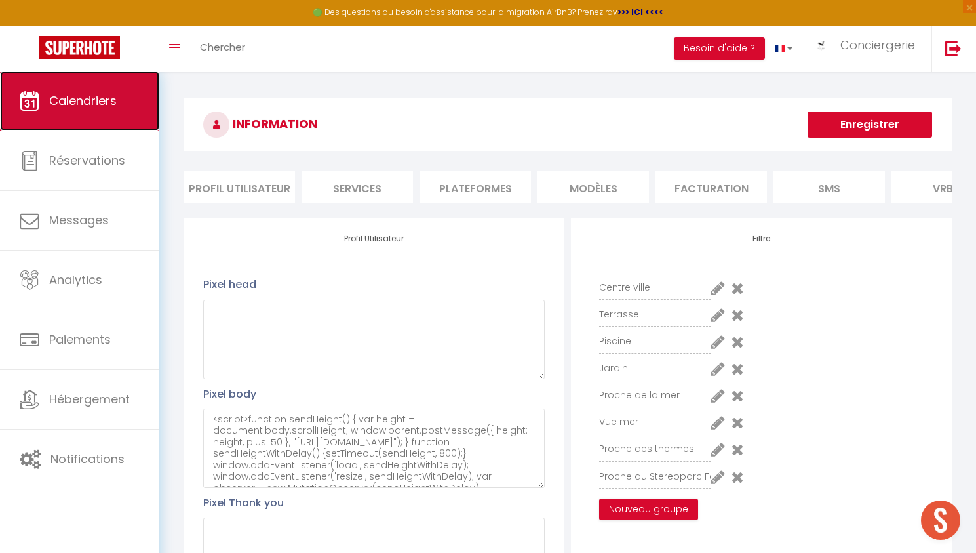
click at [45, 111] on link "Calendriers" at bounding box center [79, 100] width 159 height 59
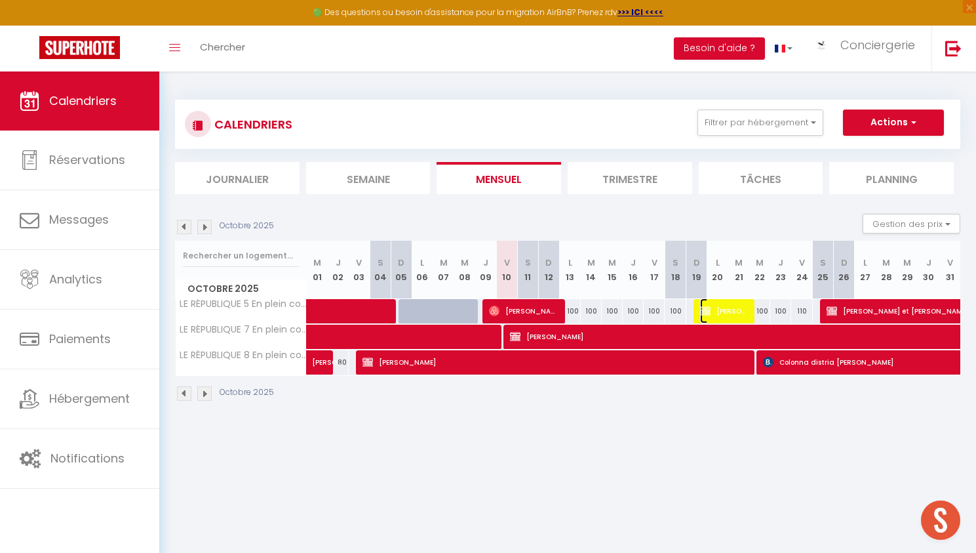
click at [711, 303] on span "[PERSON_NAME]" at bounding box center [724, 310] width 49 height 25
select select "OK"
select select "KO"
select select "0"
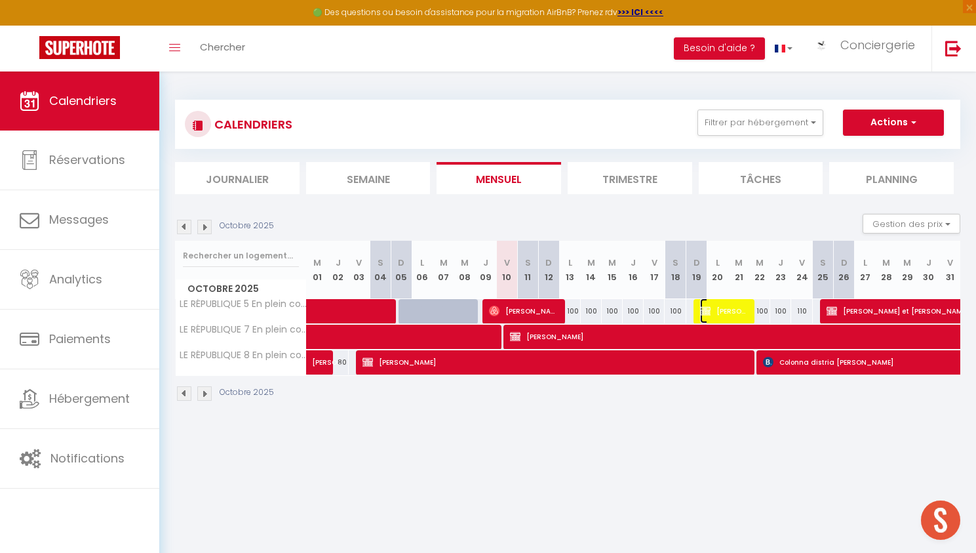
select select "1"
select select
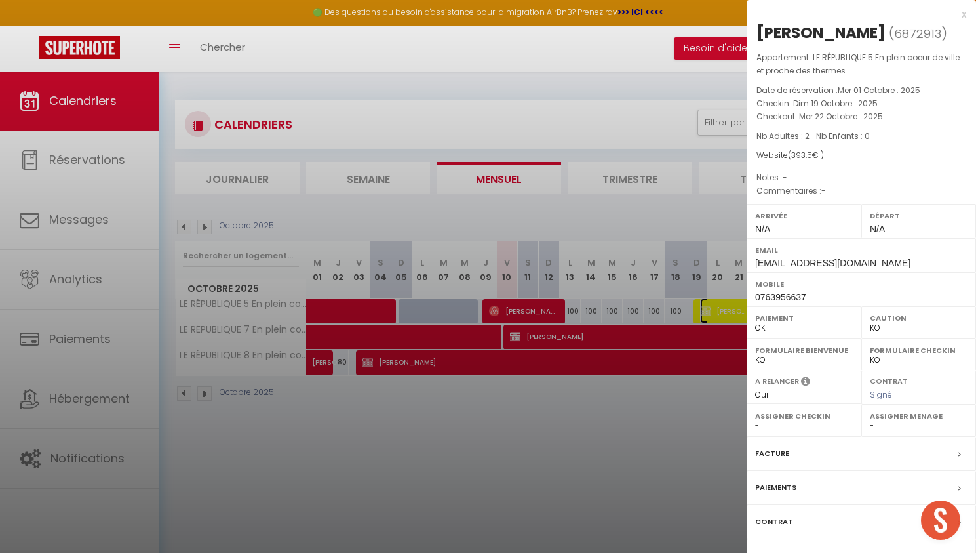
scroll to position [71, 0]
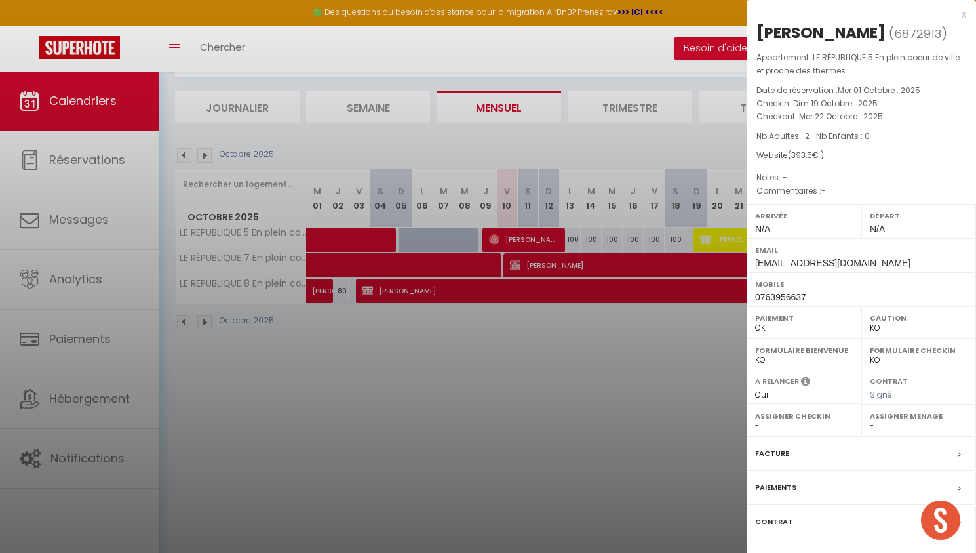
click at [777, 481] on label "Paiements" at bounding box center [775, 488] width 41 height 14
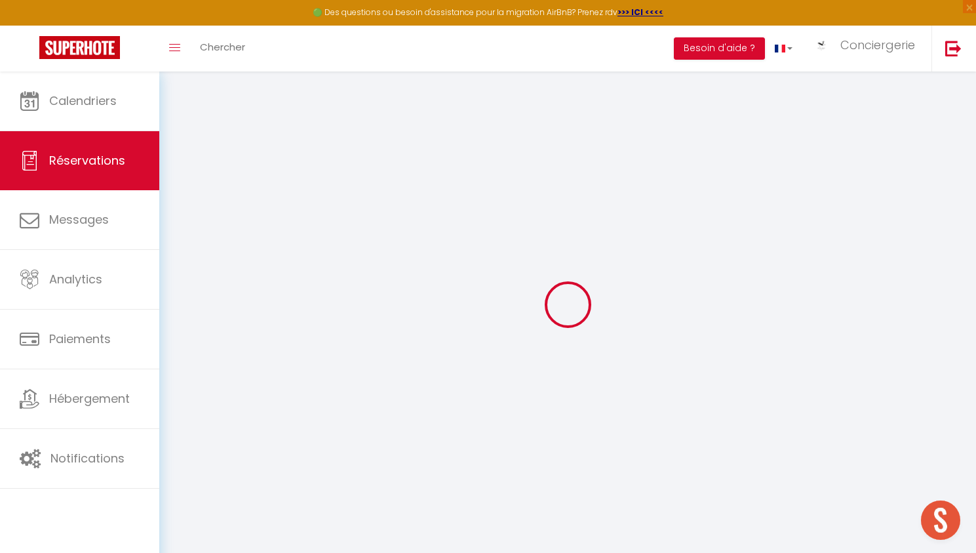
select select
checkbox input "false"
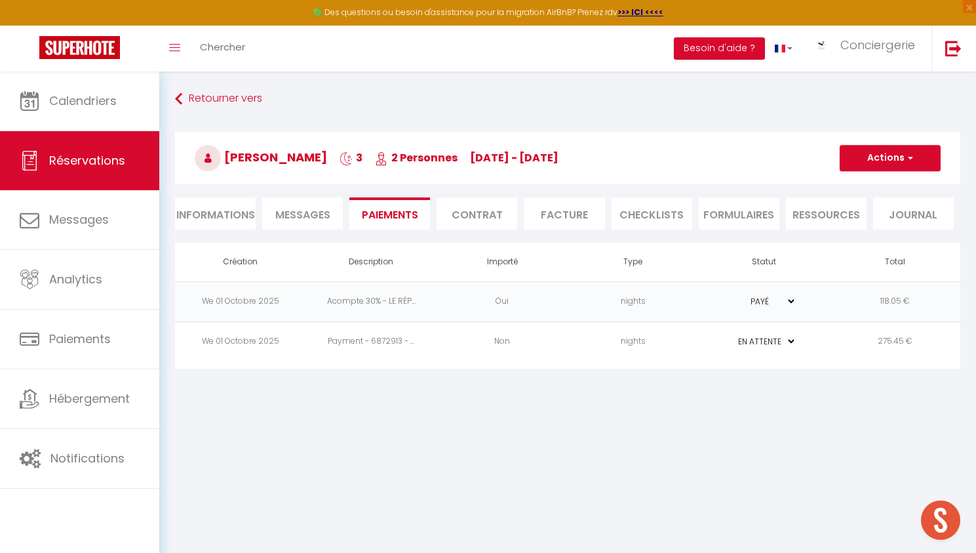
click at [222, 210] on li "Informations" at bounding box center [215, 213] width 81 height 32
select select
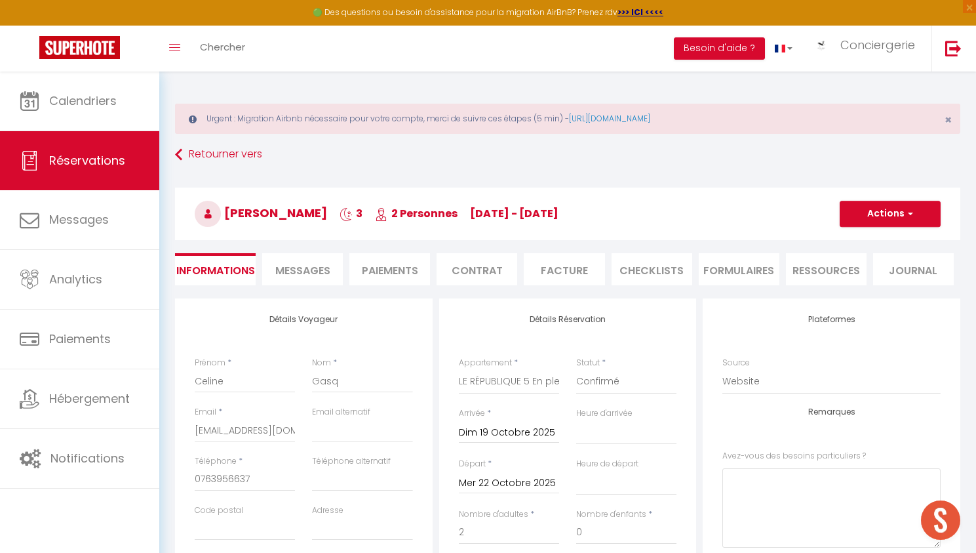
click at [409, 268] on li "Paiements" at bounding box center [390, 269] width 81 height 32
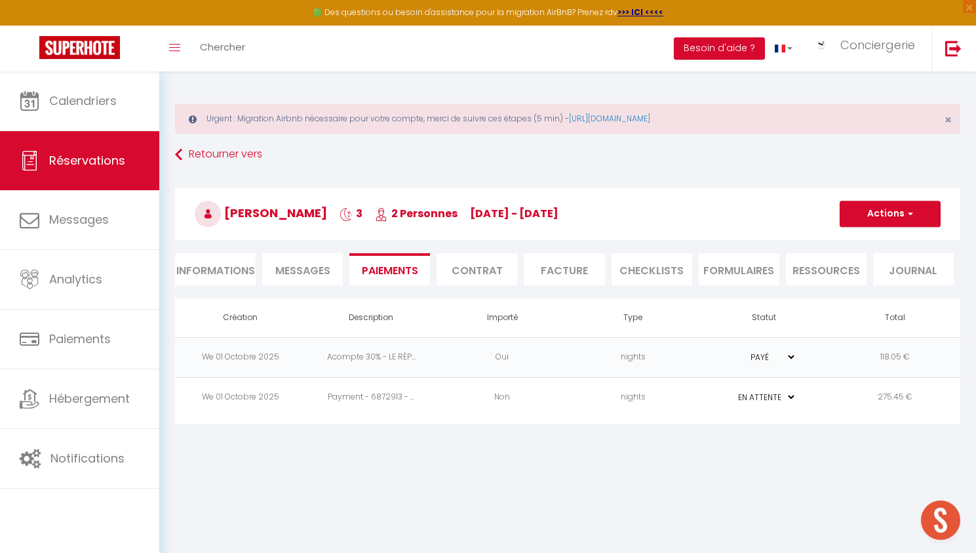
click at [357, 393] on td "Payment - 6872913 - ..." at bounding box center [371, 397] width 131 height 40
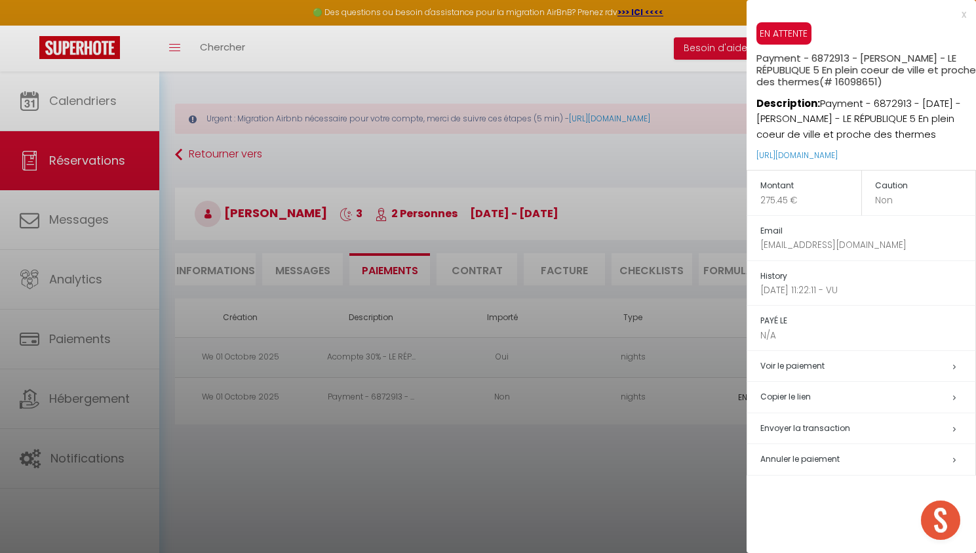
click at [814, 428] on span "Envoyer la transaction" at bounding box center [806, 427] width 90 height 11
select select "fr"
type input "[EMAIL_ADDRESS][DOMAIN_NAME]"
type input "Demande de paiement : LE RÉPUBLIQUE 5 En plein coeur de ville et proche des the…"
type textarea "Bonjour [PERSON_NAME], Nous sommes ravis de vous accueillir à LE RÉPUBLIQUE 5 E…"
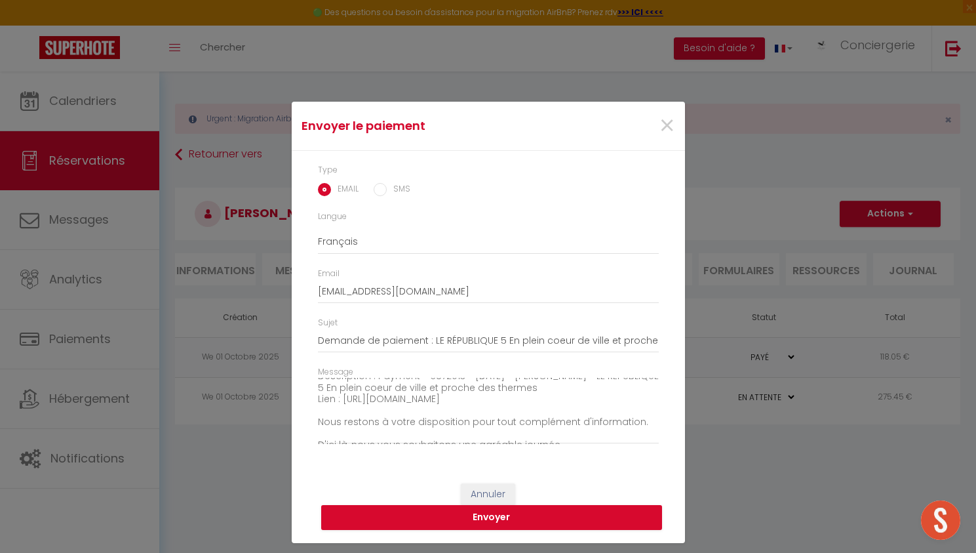
scroll to position [207, 0]
click at [490, 520] on button "Envoyer" at bounding box center [491, 517] width 341 height 25
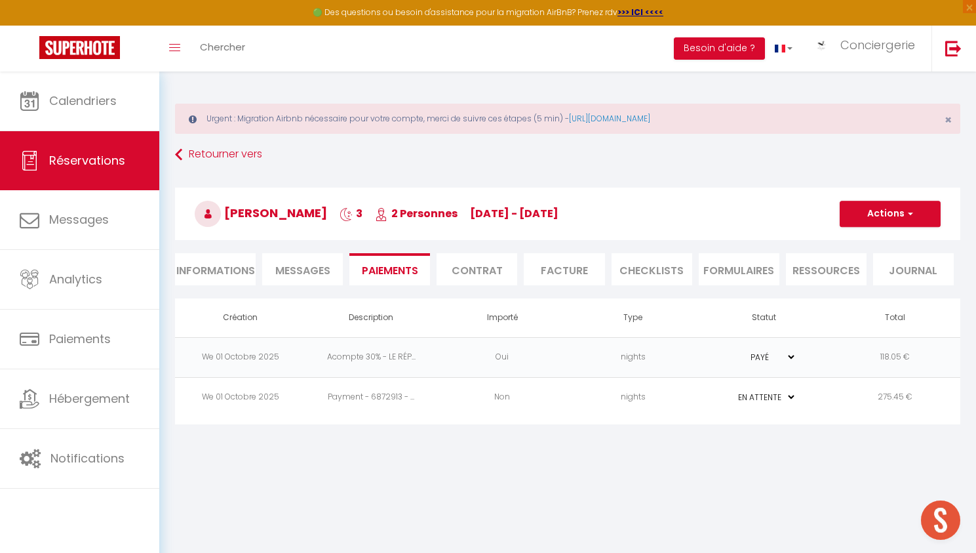
click at [221, 273] on li "Informations" at bounding box center [215, 269] width 81 height 32
select select
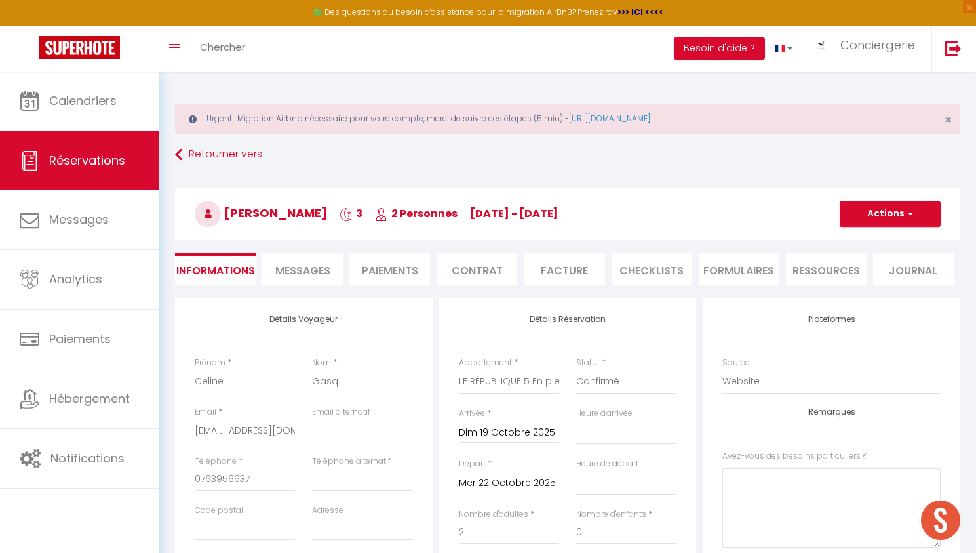
click at [221, 273] on li "Informations" at bounding box center [215, 269] width 81 height 32
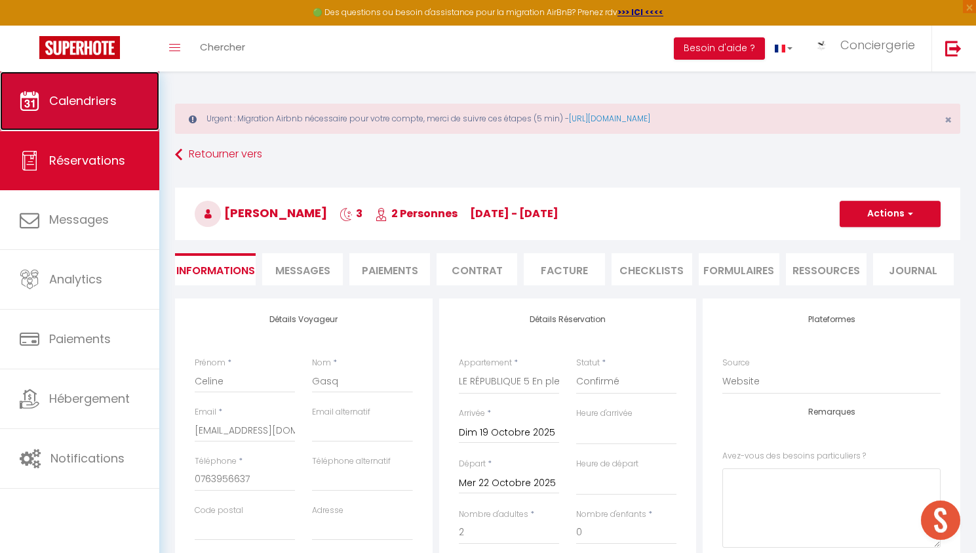
click at [84, 103] on span "Calendriers" at bounding box center [83, 100] width 68 height 16
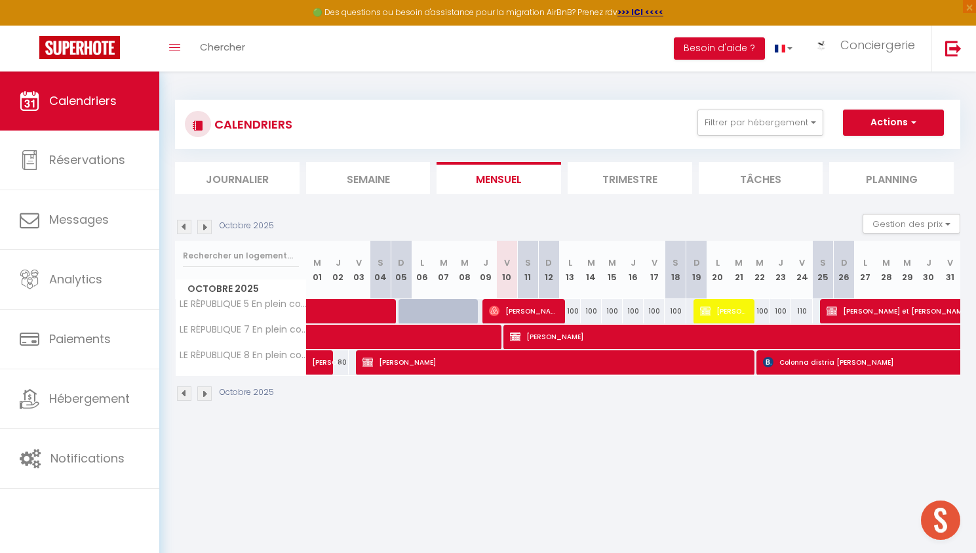
click at [208, 228] on img at bounding box center [204, 227] width 14 height 14
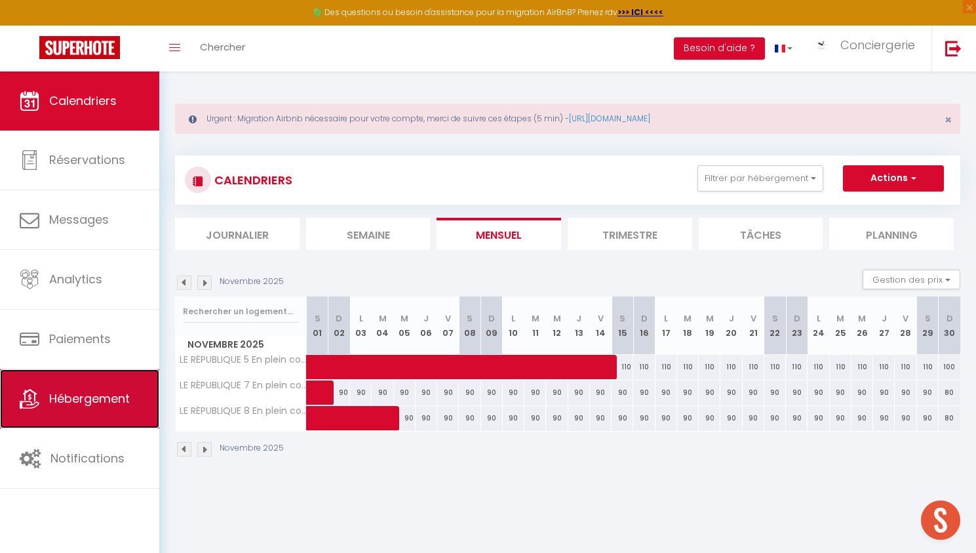
click at [81, 397] on span "Hébergement" at bounding box center [89, 398] width 81 height 16
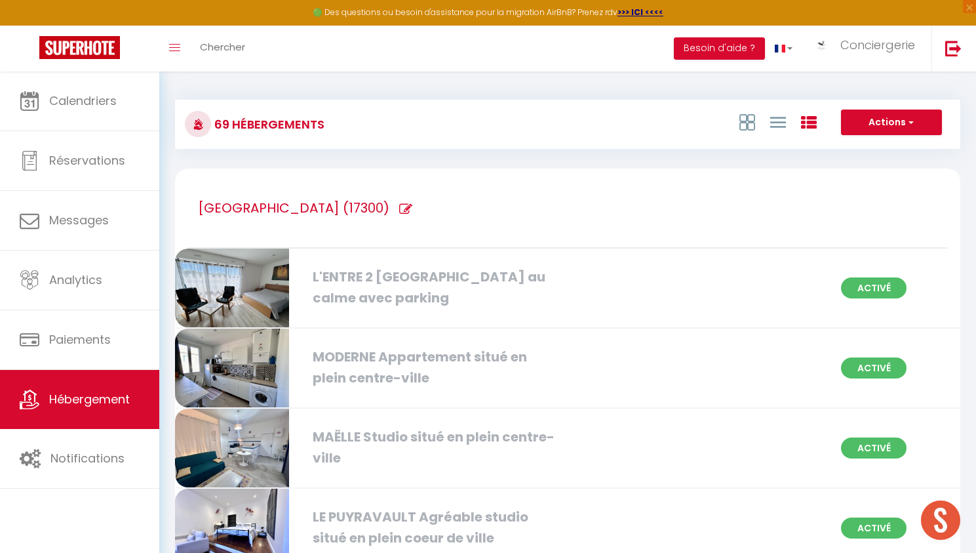
click at [411, 271] on div "L'ENTRE 2 [GEOGRAPHIC_DATA] au calme avec parking" at bounding box center [431, 287] width 250 height 41
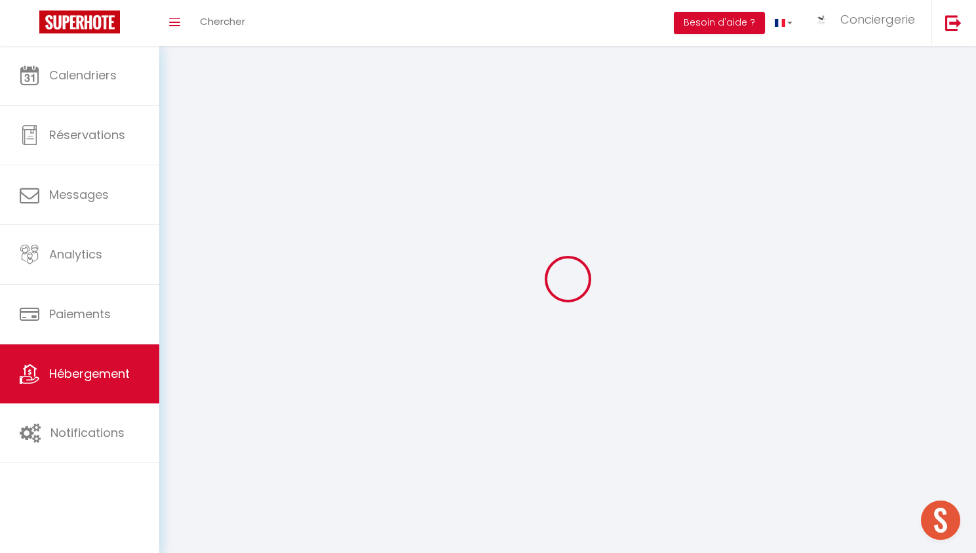
select select "1"
select select
select select "28"
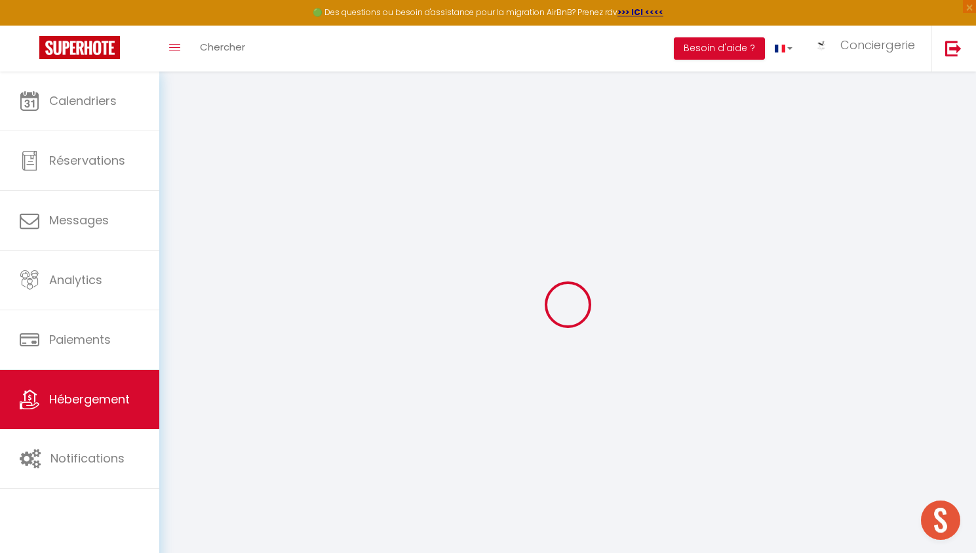
select select
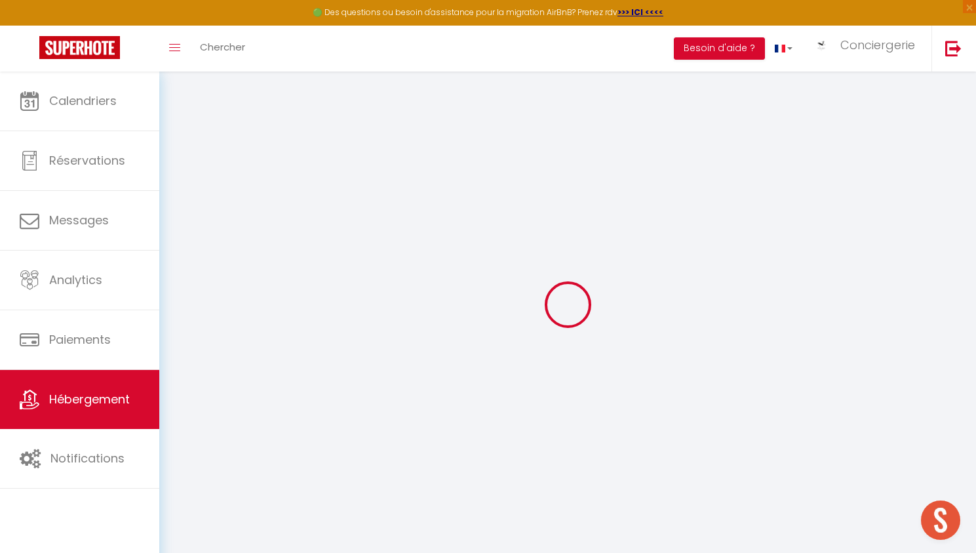
select select
checkbox input "false"
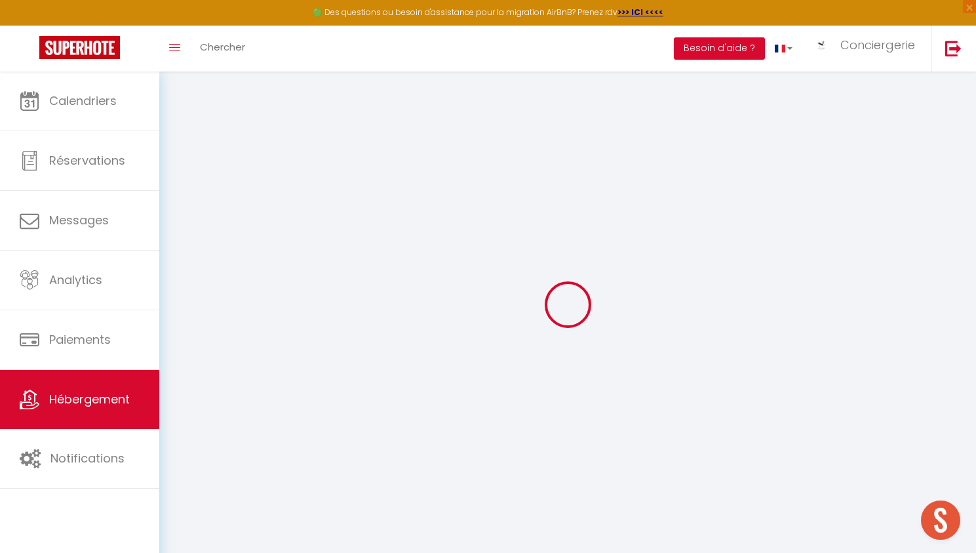
select select
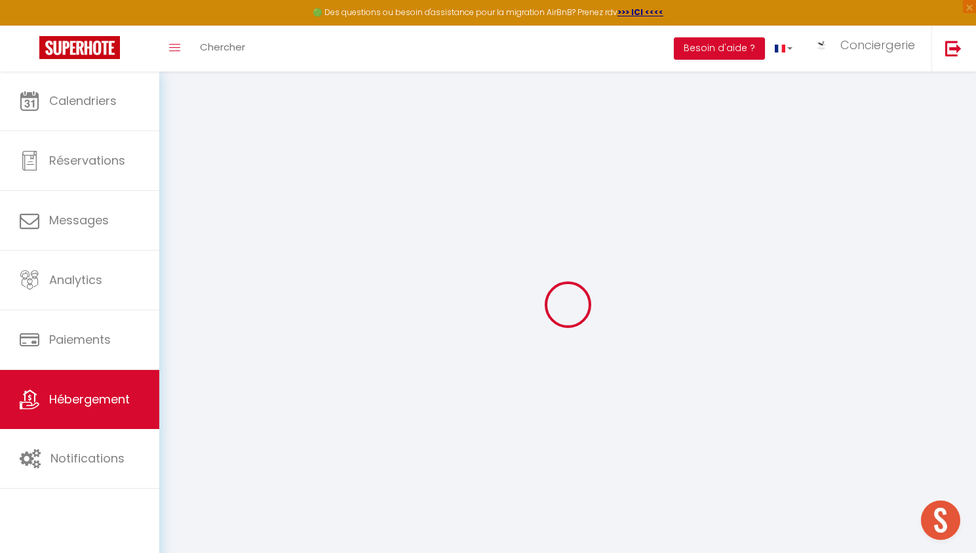
select select
checkbox input "false"
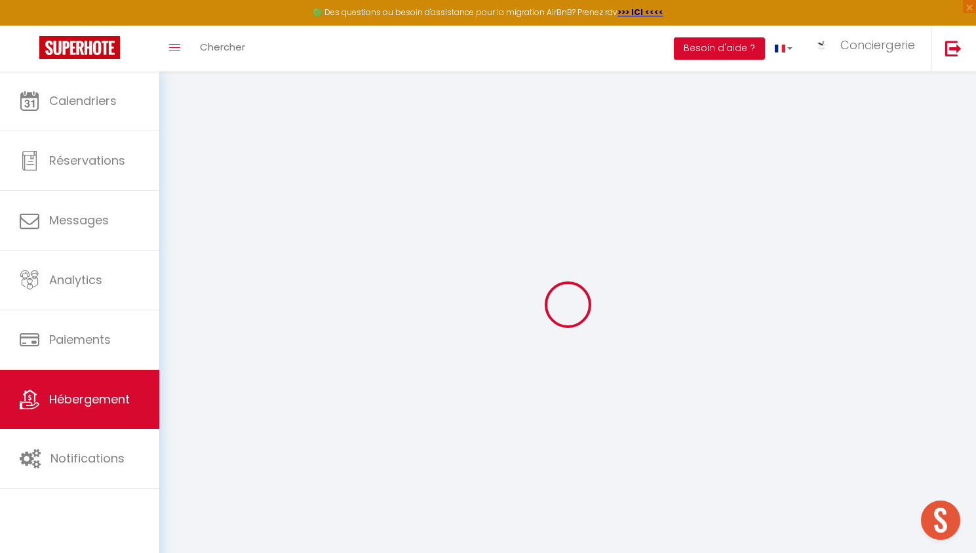
checkbox input "false"
select select
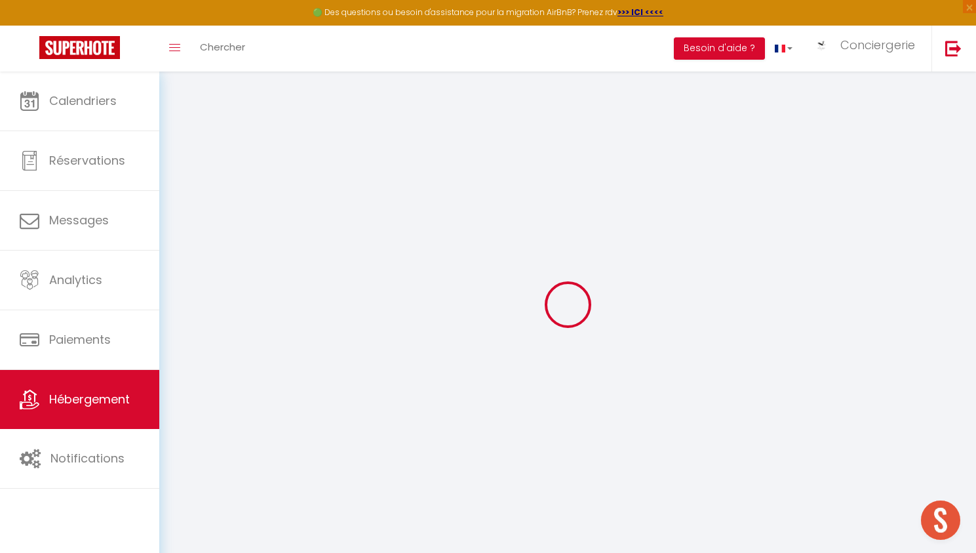
select select
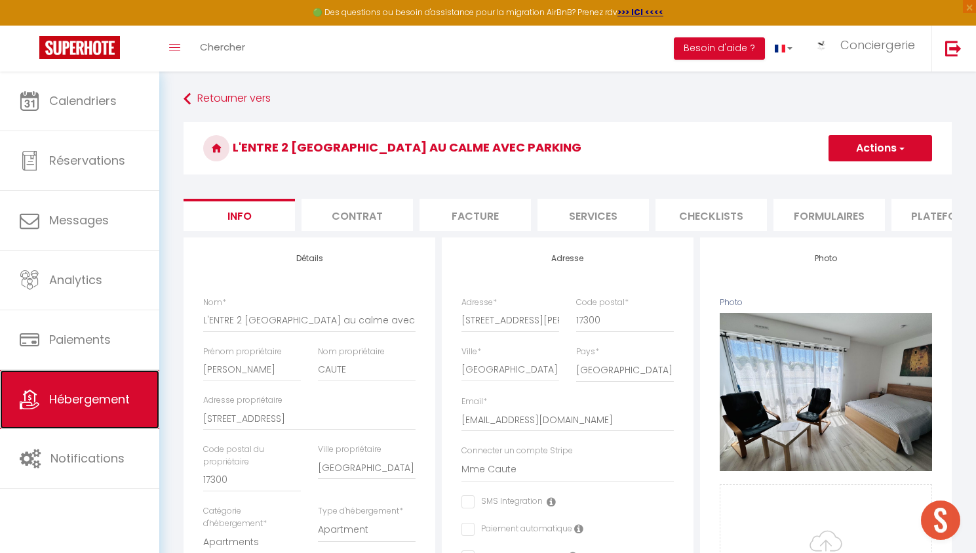
click at [90, 397] on span "Hébergement" at bounding box center [89, 399] width 81 height 16
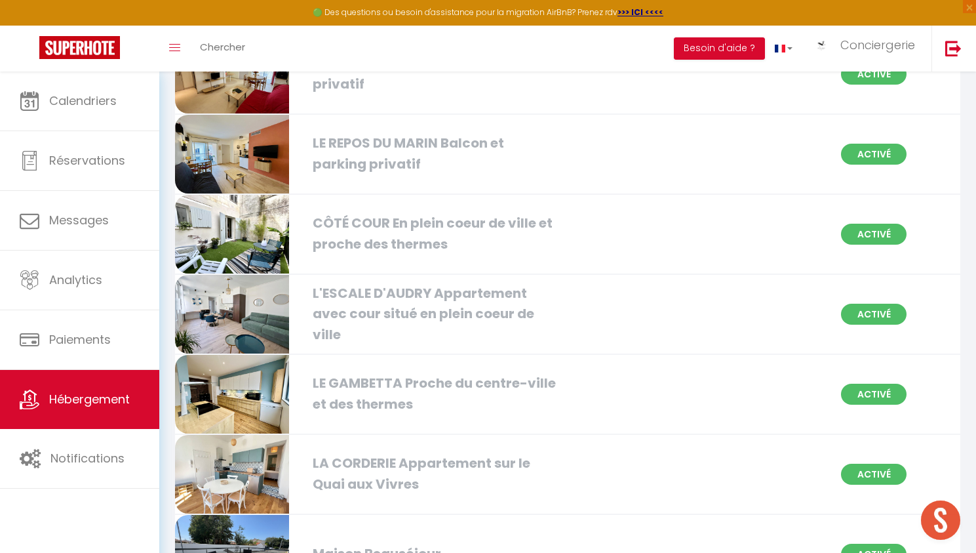
scroll to position [614, 0]
click at [443, 223] on div "CÔTÉ COUR En plein coeur de ville et proche des thermes" at bounding box center [431, 232] width 250 height 41
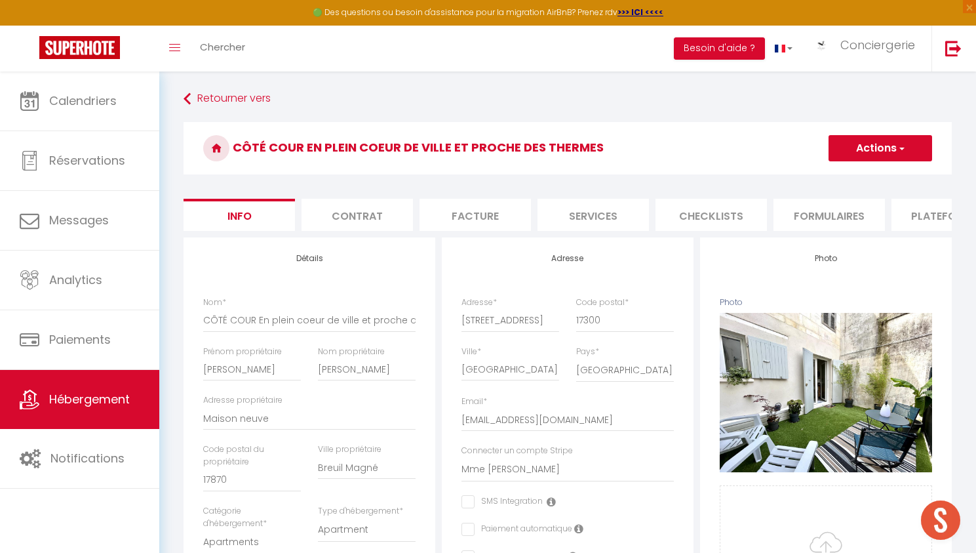
click at [371, 208] on li "Contrat" at bounding box center [357, 215] width 111 height 32
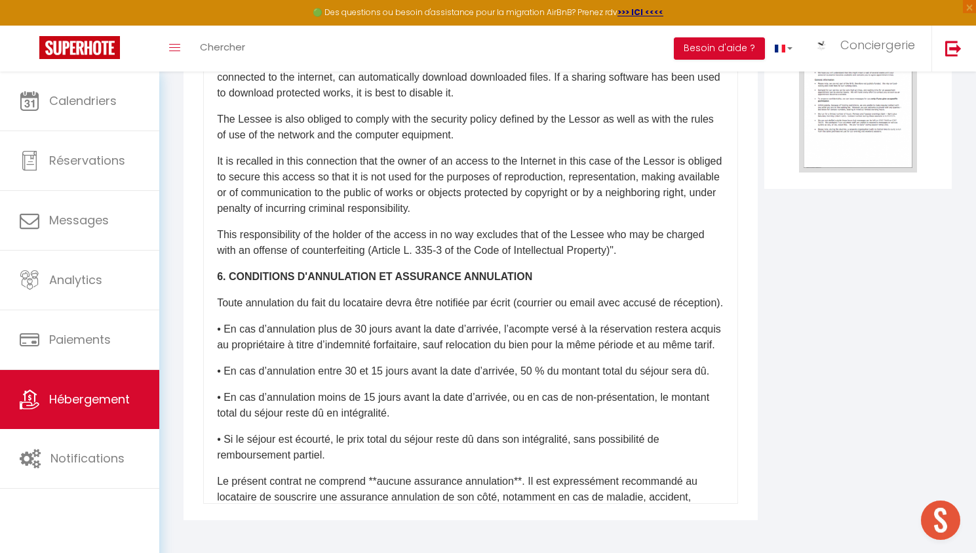
scroll to position [1685, 0]
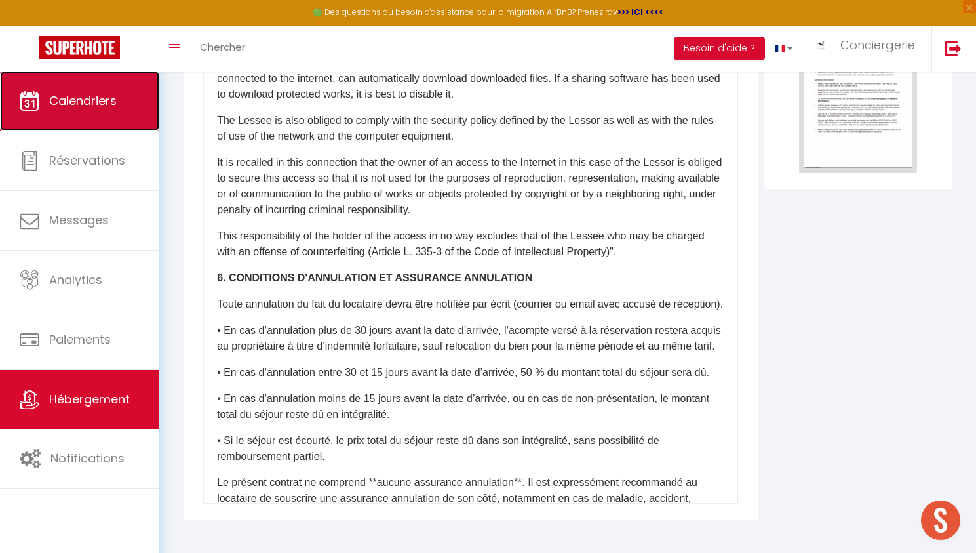
click at [127, 105] on link "Calendriers" at bounding box center [79, 100] width 159 height 59
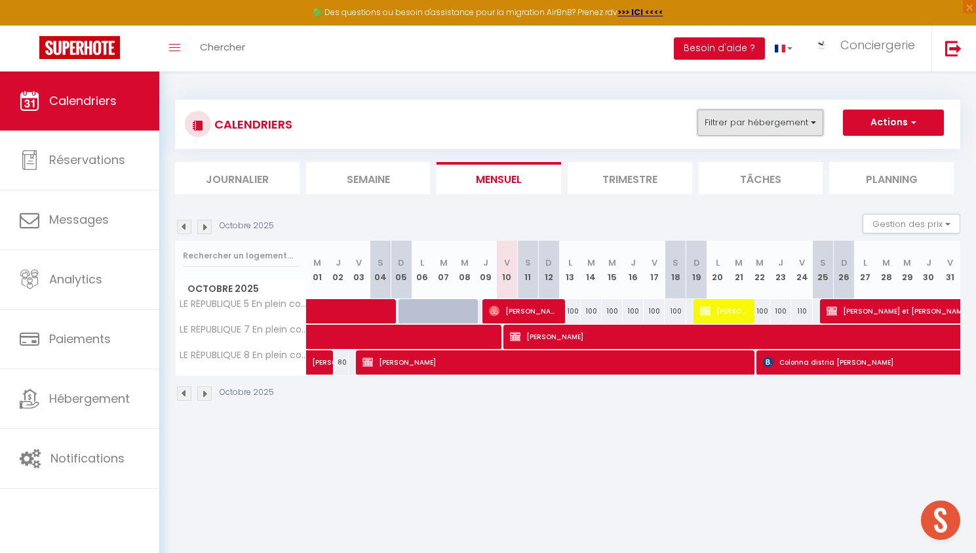
click at [821, 119] on button "Filtrer par hébergement" at bounding box center [761, 123] width 126 height 26
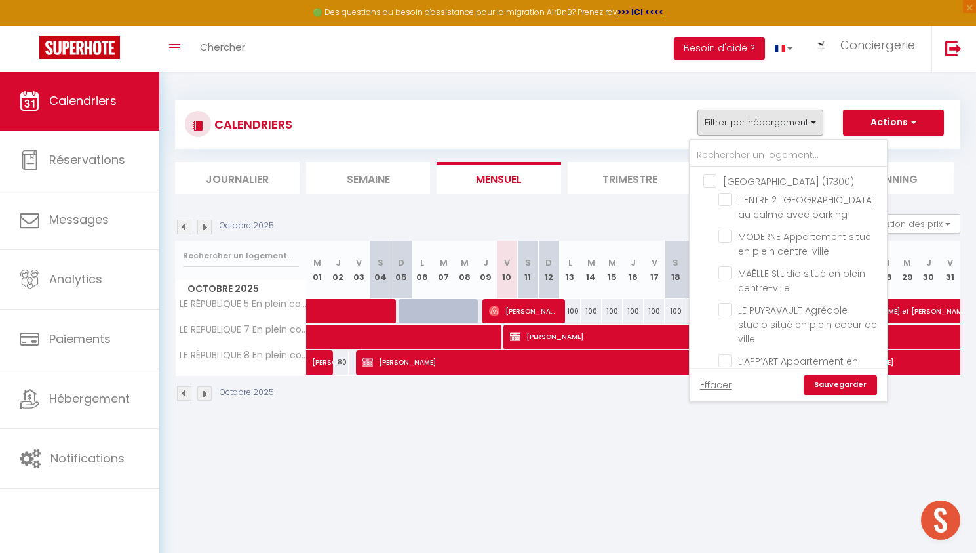
click at [712, 184] on input "[GEOGRAPHIC_DATA] (17300)" at bounding box center [802, 180] width 197 height 13
click at [836, 384] on link "Sauvegarder" at bounding box center [840, 385] width 73 height 20
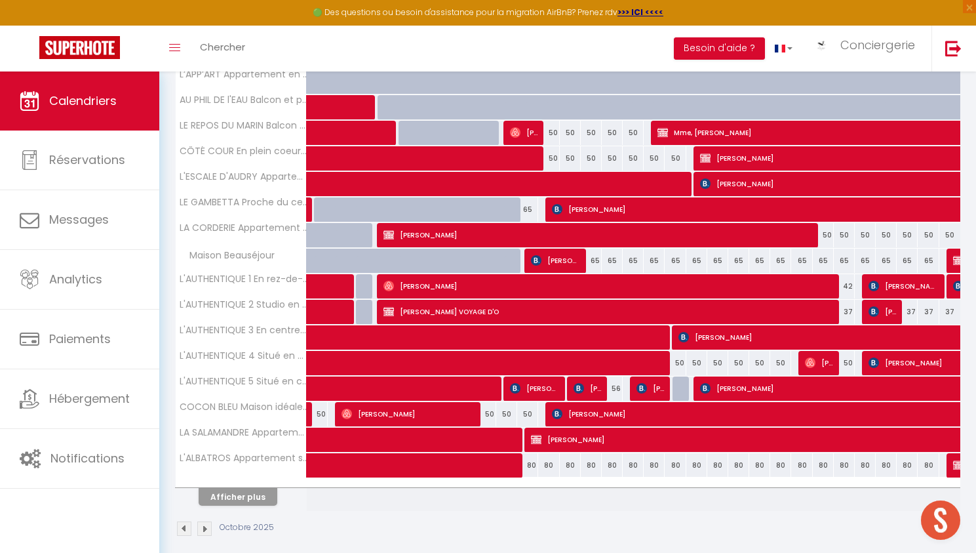
scroll to position [344, 0]
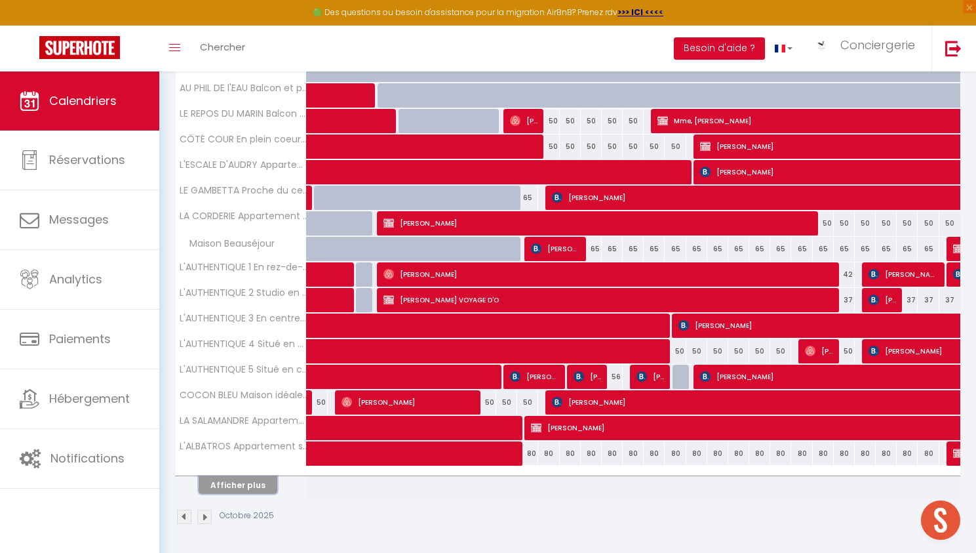
drag, startPoint x: 250, startPoint y: 489, endPoint x: 426, endPoint y: 445, distance: 180.3
click at [250, 489] on button "Afficher plus" at bounding box center [238, 485] width 79 height 18
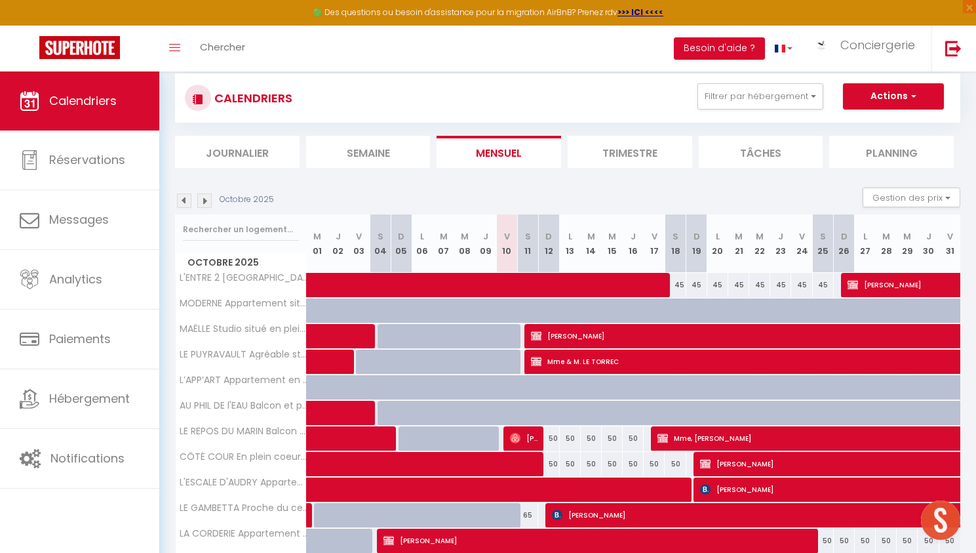
scroll to position [78, 0]
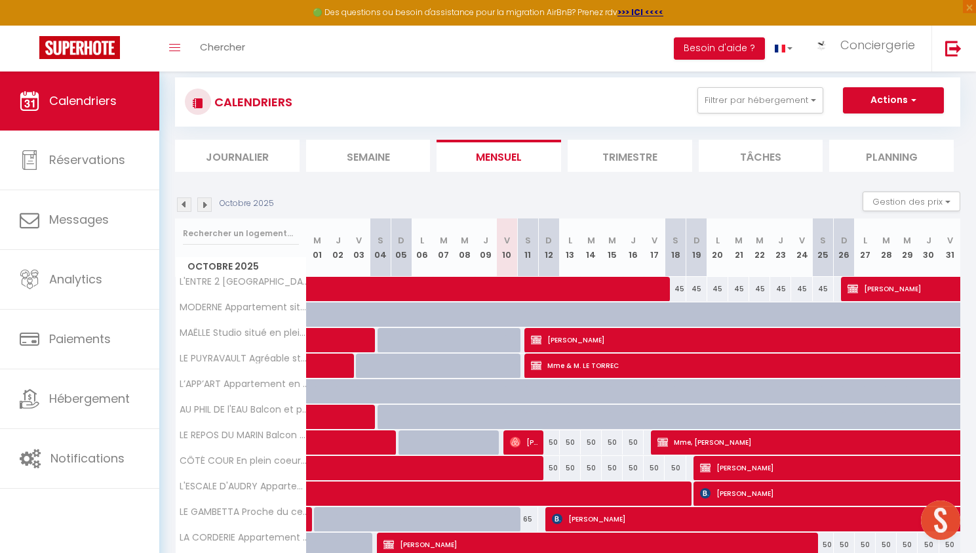
click at [379, 164] on li "Semaine" at bounding box center [368, 156] width 125 height 32
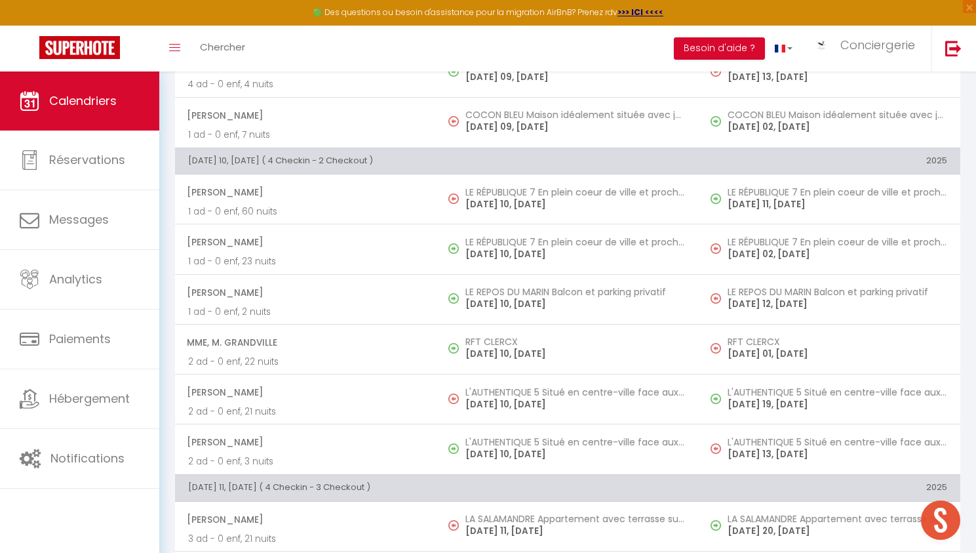
scroll to position [356, 0]
